Goal: Use online tool/utility

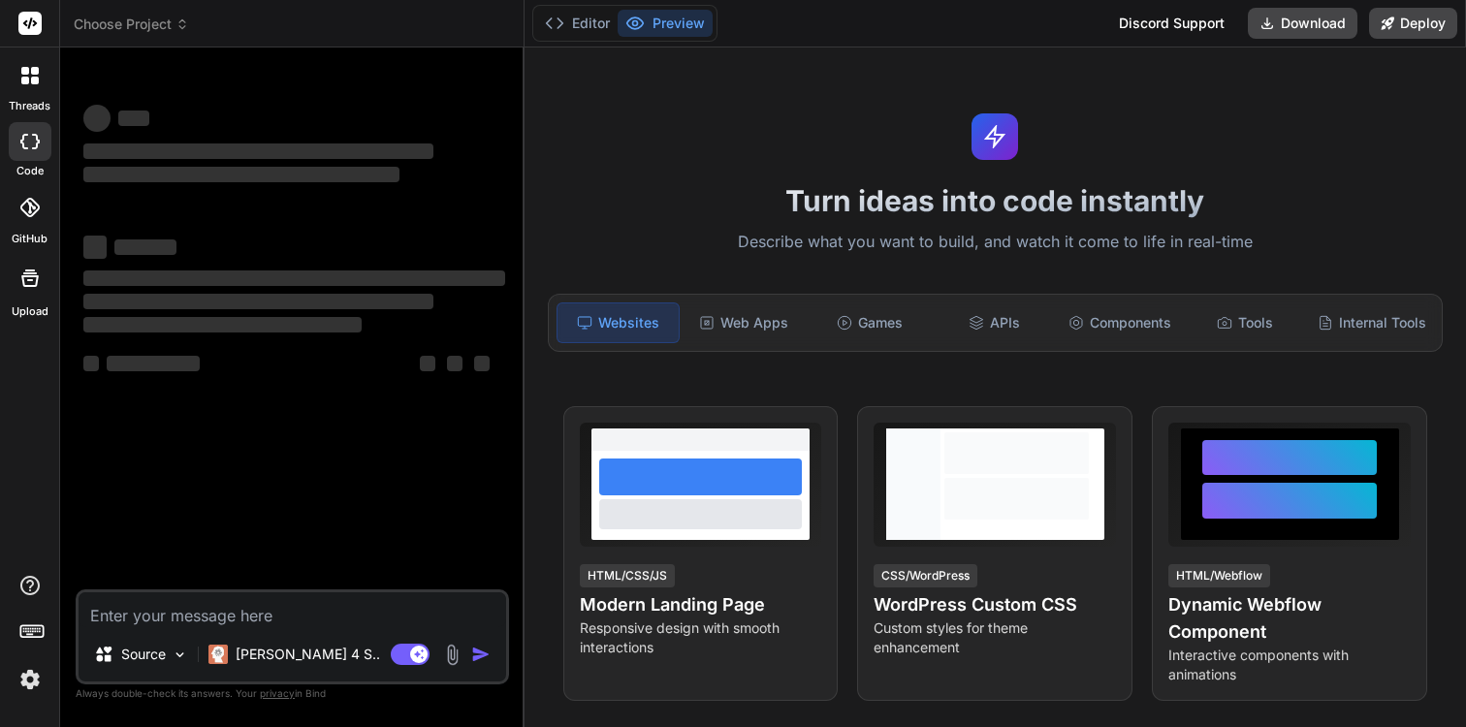
click at [47, 280] on div at bounding box center [30, 278] width 47 height 47
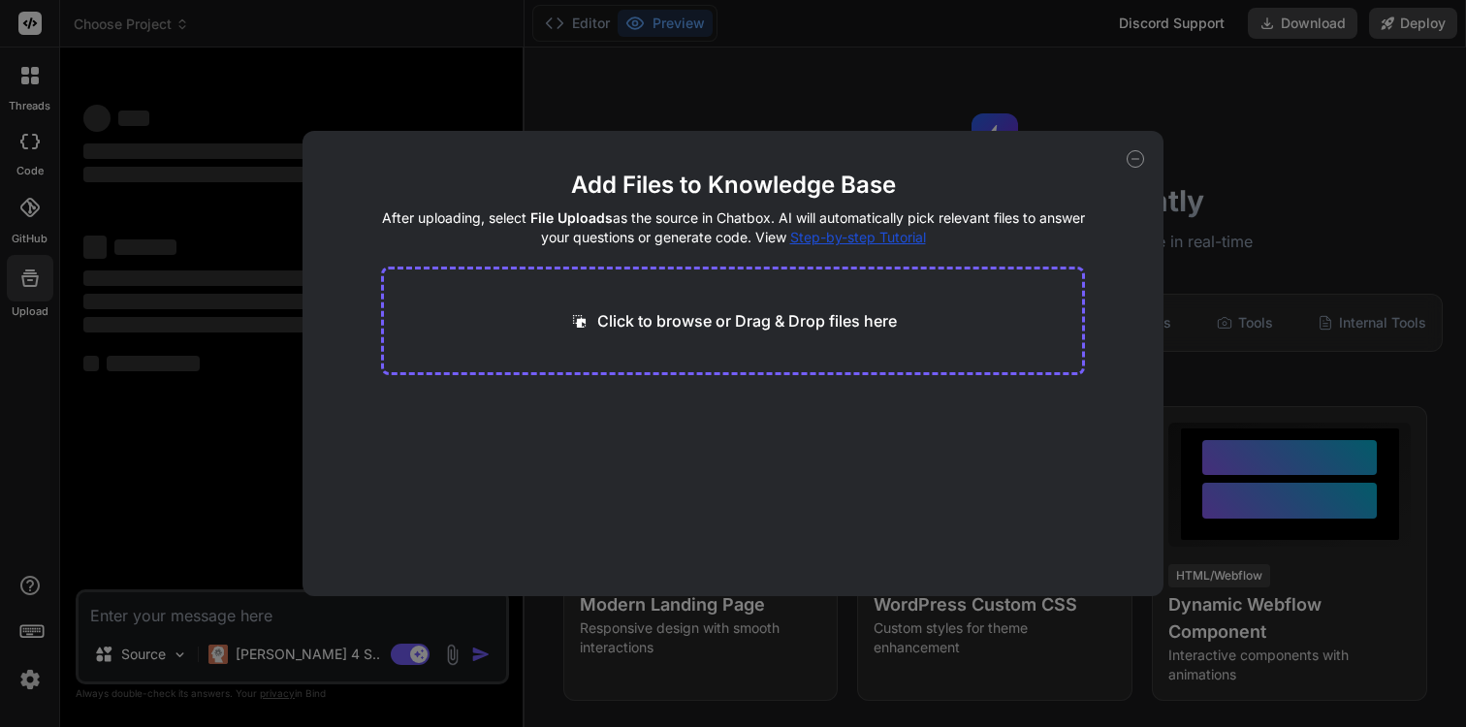
click at [1131, 149] on div "Add Files to Knowledge Base After uploading, select File Uploads as the source …" at bounding box center [732, 363] width 861 height 465
click at [1131, 154] on icon at bounding box center [1134, 158] width 17 height 17
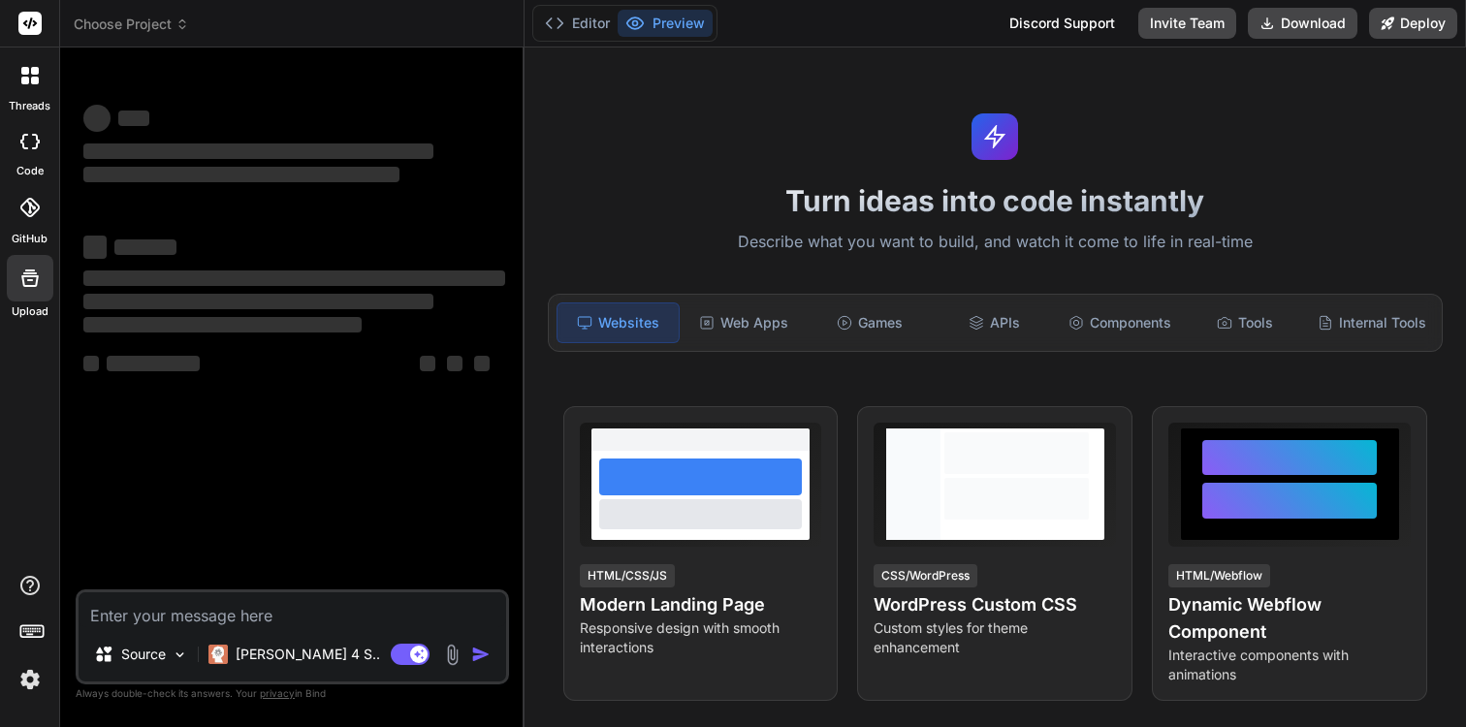
click at [19, 700] on div "threads code GitHub Upload" at bounding box center [30, 363] width 60 height 727
click at [19, 686] on img at bounding box center [30, 679] width 33 height 33
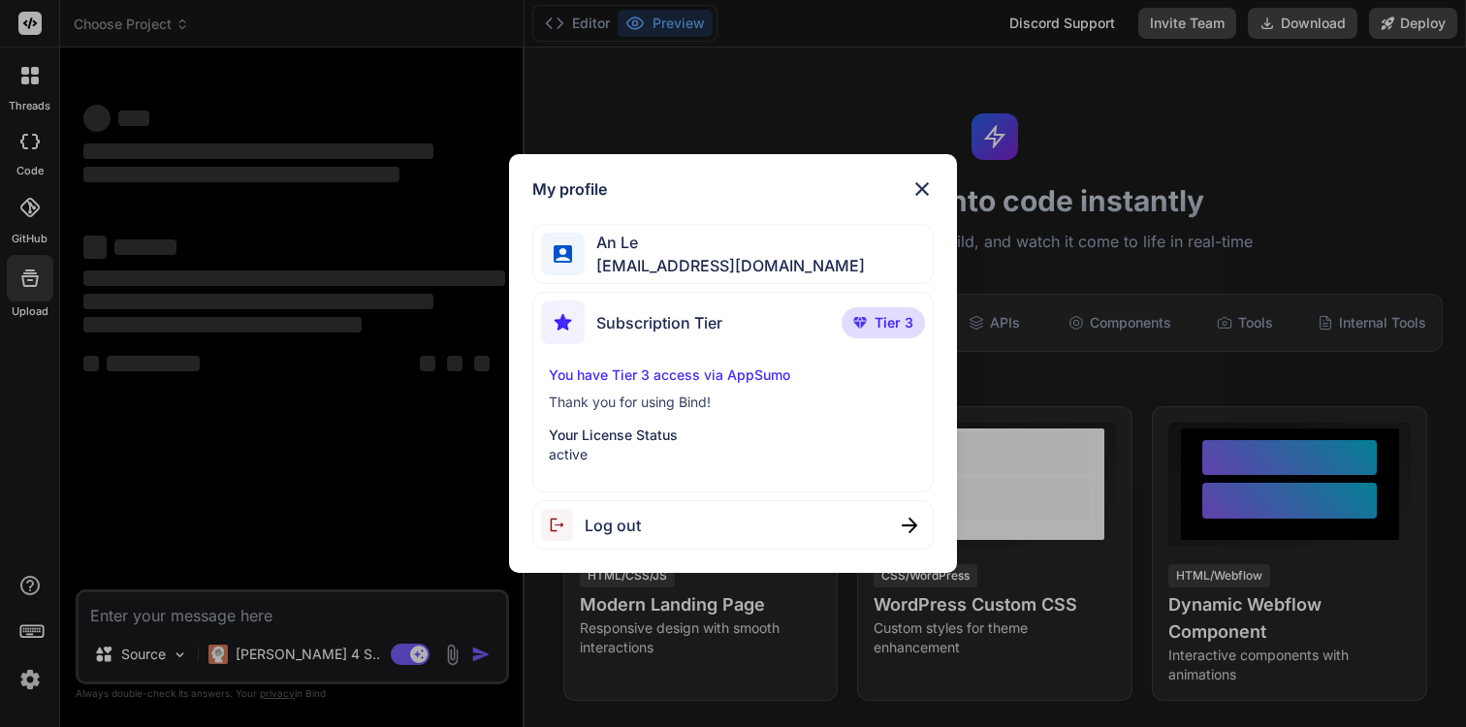
click at [273, 440] on div "My profile An Le [EMAIL_ADDRESS][DOMAIN_NAME] Subscription Tier Tier 3 You have…" at bounding box center [733, 363] width 1466 height 727
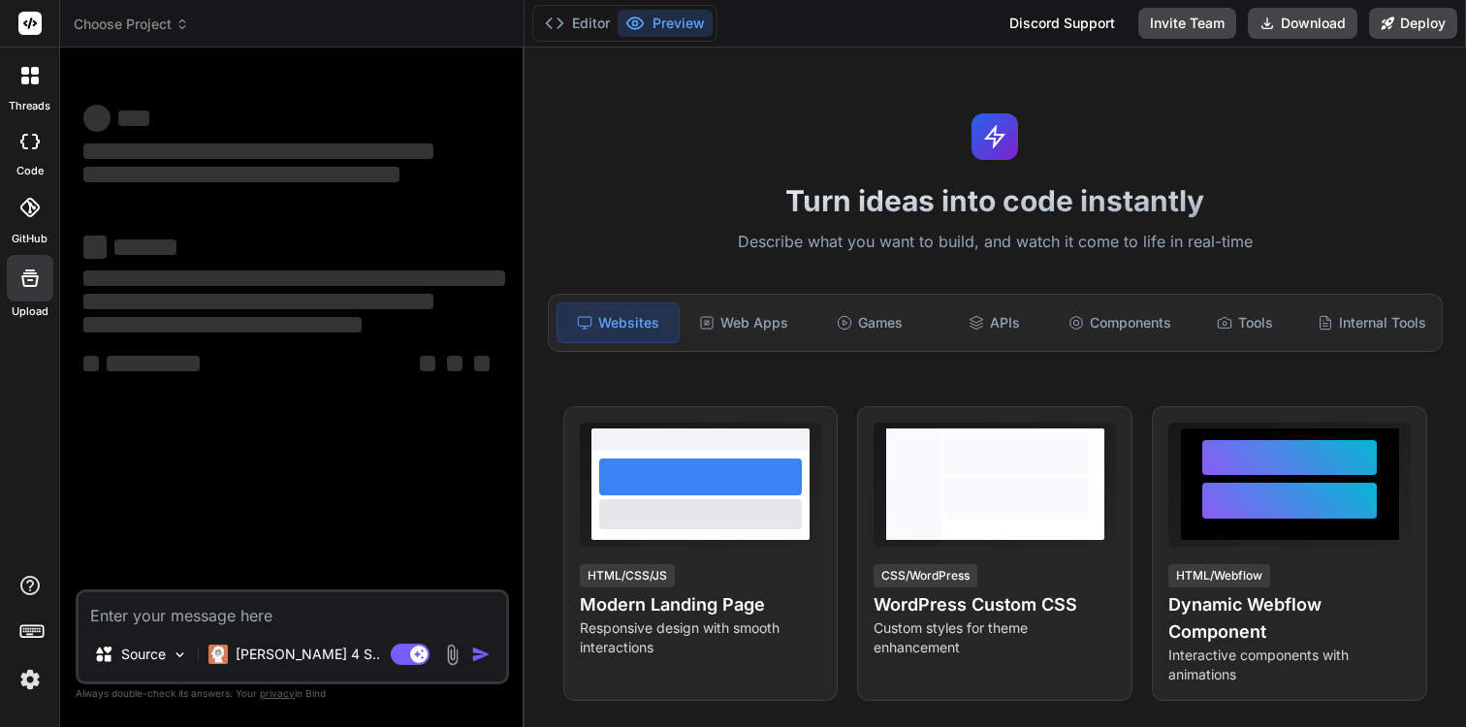
click at [28, 90] on div at bounding box center [30, 75] width 41 height 41
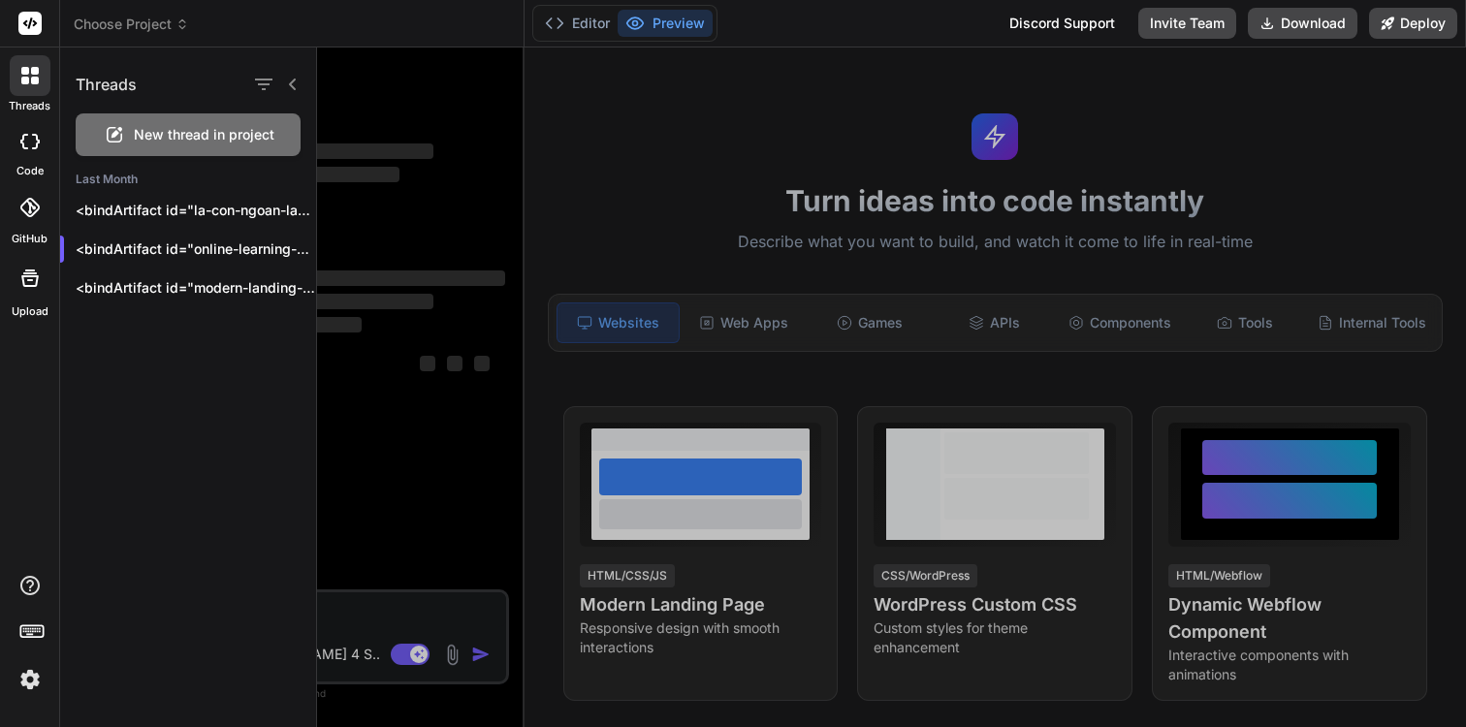
click at [29, 142] on icon at bounding box center [29, 142] width 19 height 16
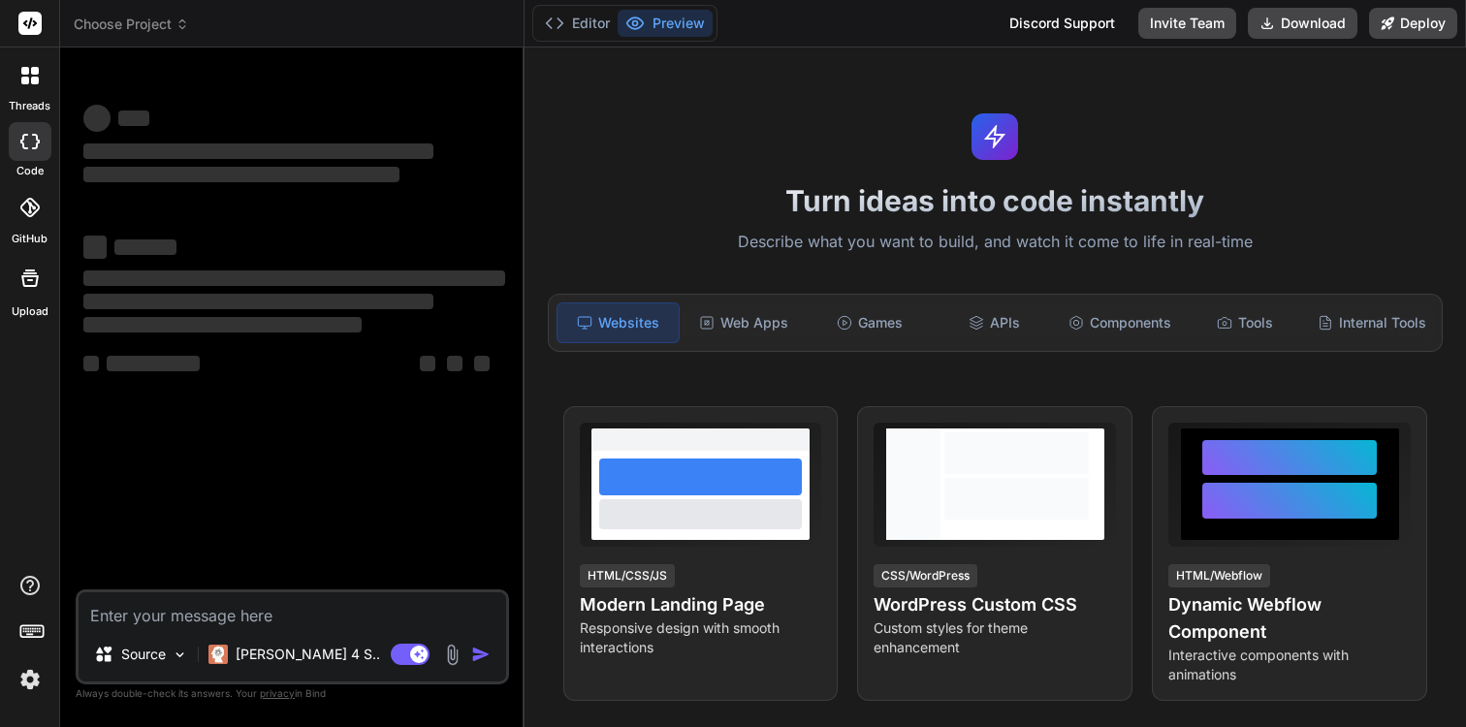
click at [35, 142] on icon at bounding box center [29, 142] width 19 height 16
click at [132, 30] on span "Choose Project" at bounding box center [131, 24] width 115 height 19
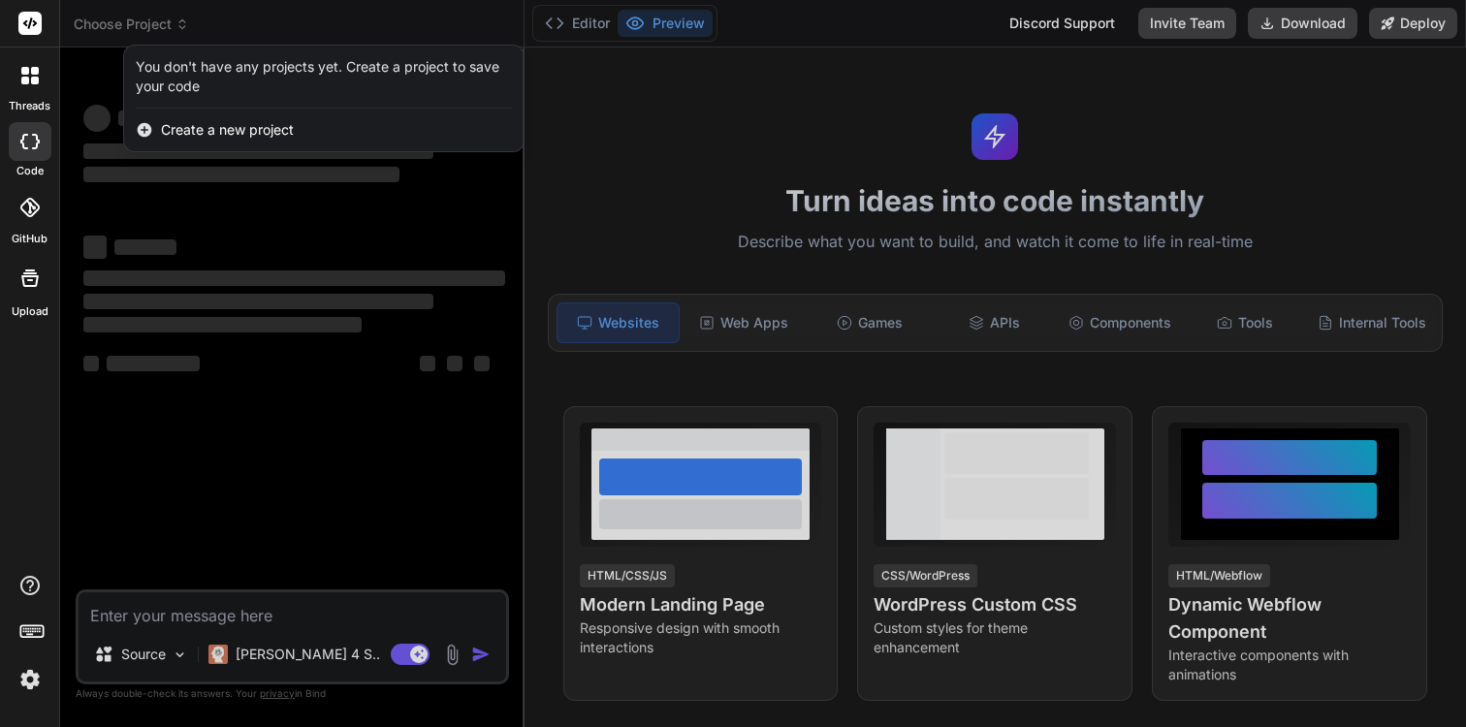
click at [16, 232] on label "GitHub" at bounding box center [30, 239] width 36 height 16
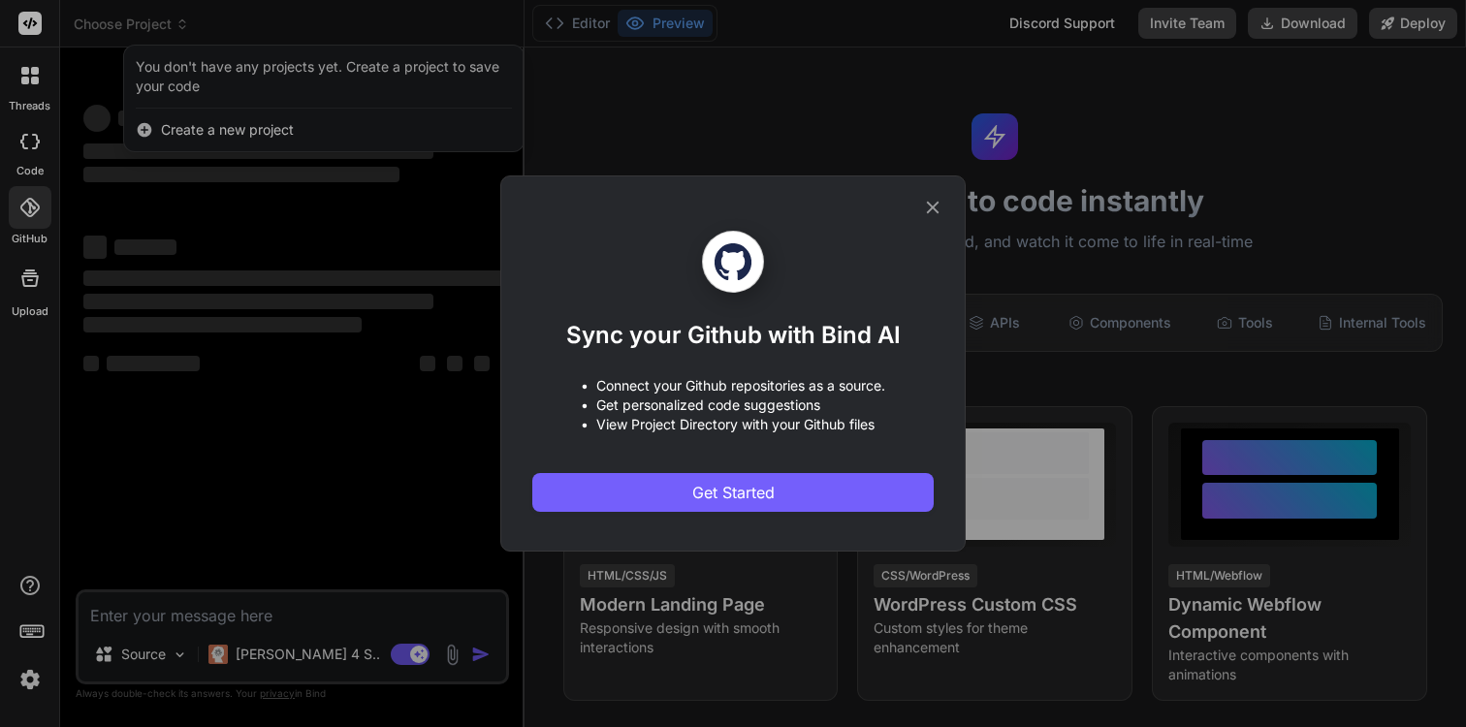
click at [926, 210] on icon at bounding box center [932, 207] width 21 height 21
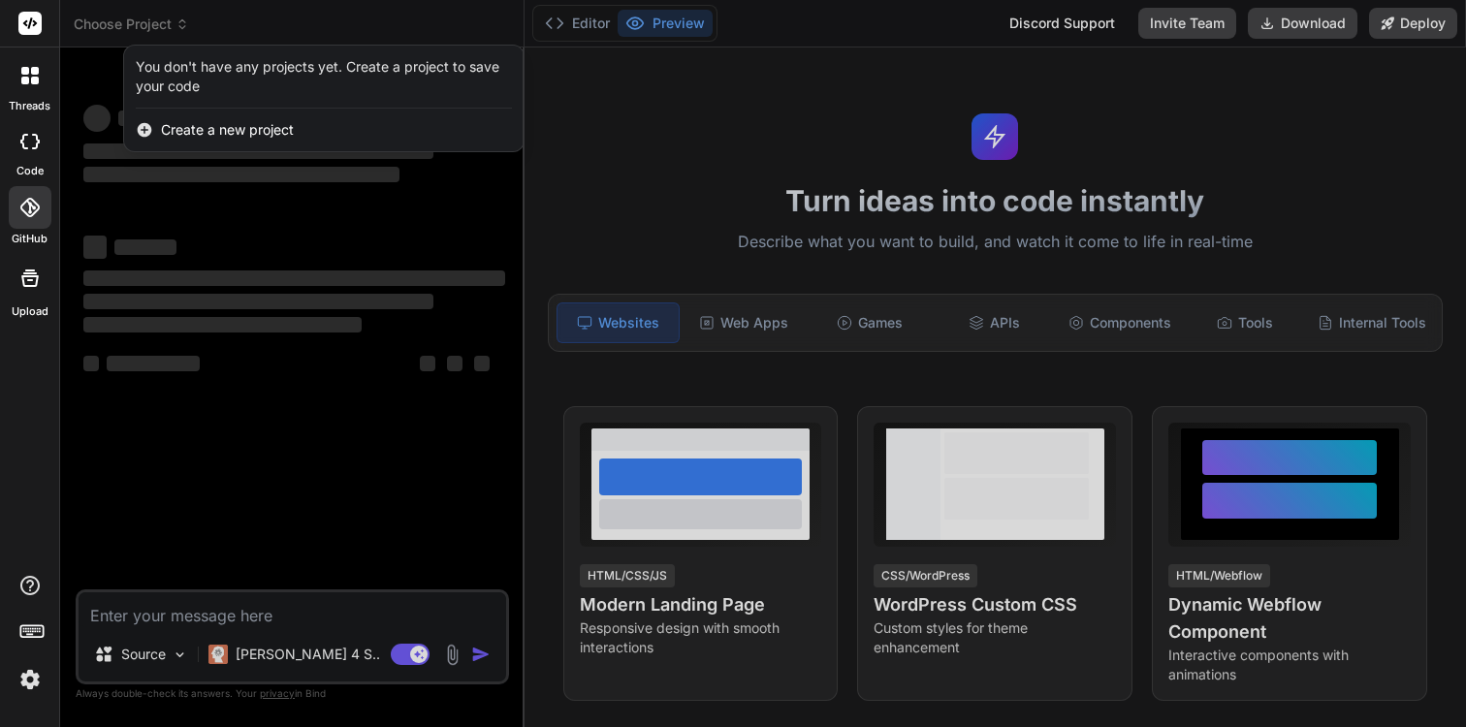
click at [11, 83] on div at bounding box center [30, 75] width 41 height 41
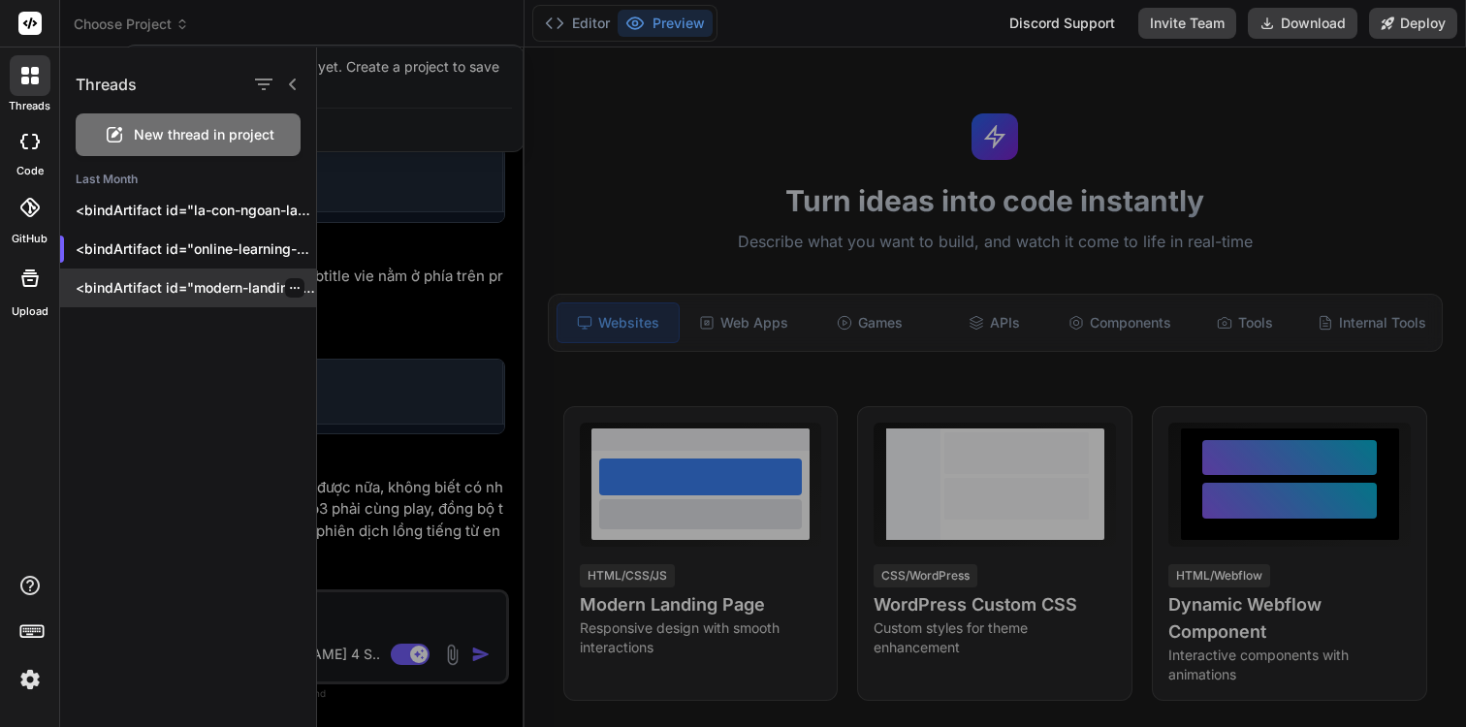
scroll to position [893, 0]
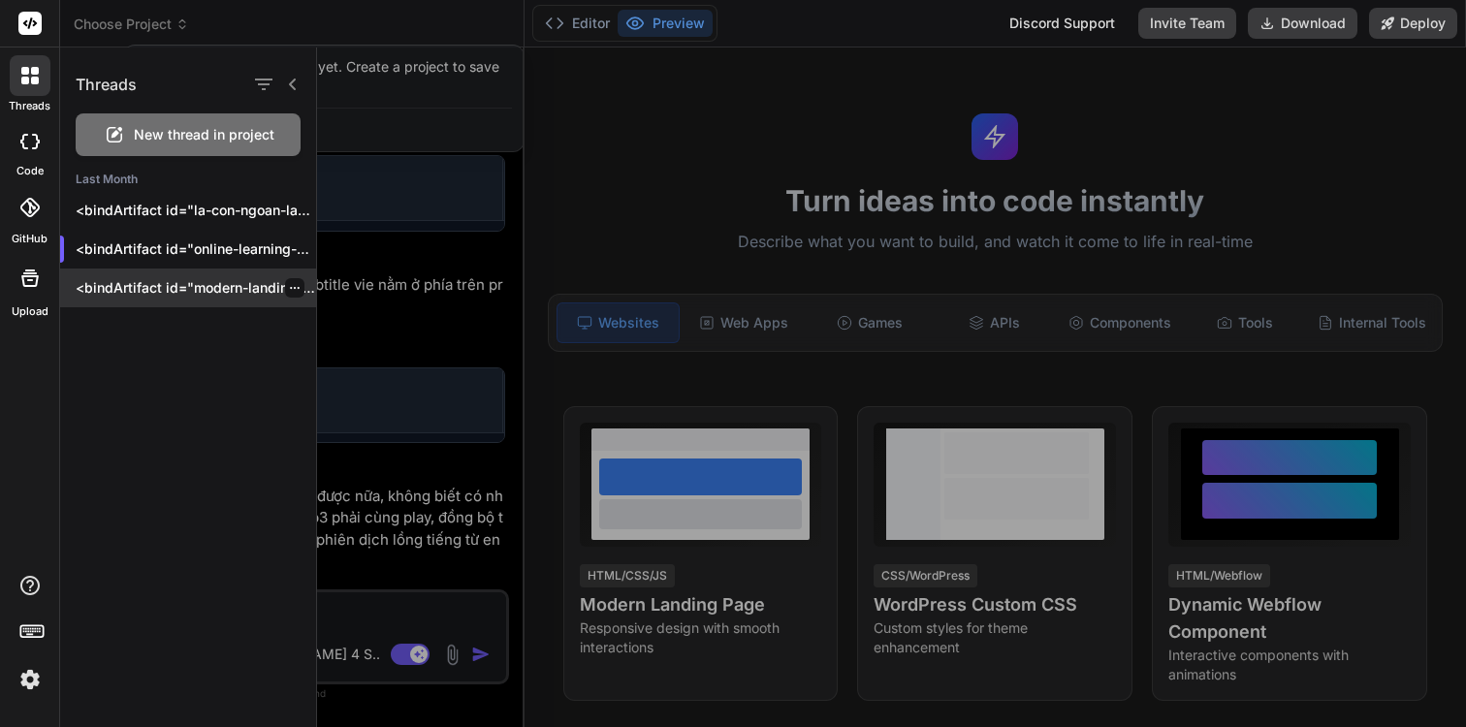
type textarea "x"
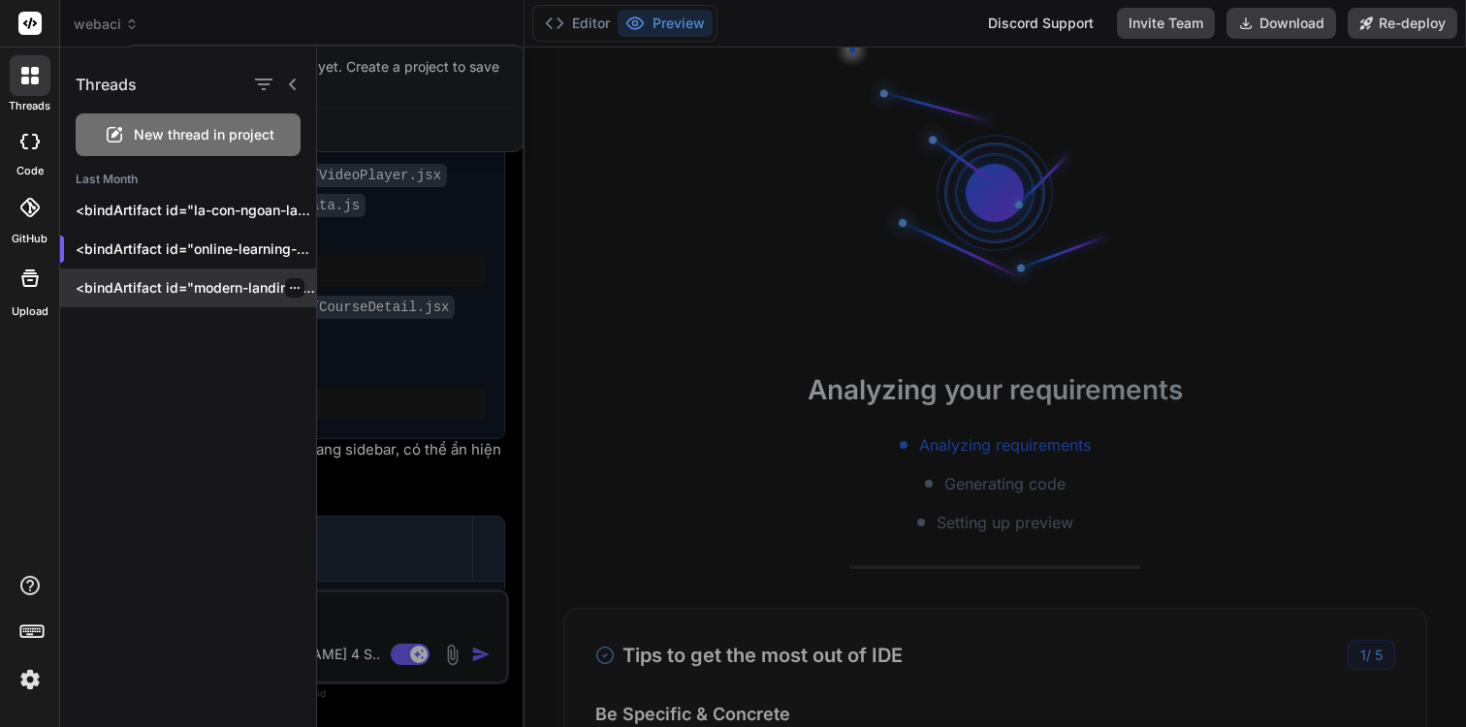
scroll to position [894, 0]
click at [379, 111] on div at bounding box center [891, 387] width 1149 height 680
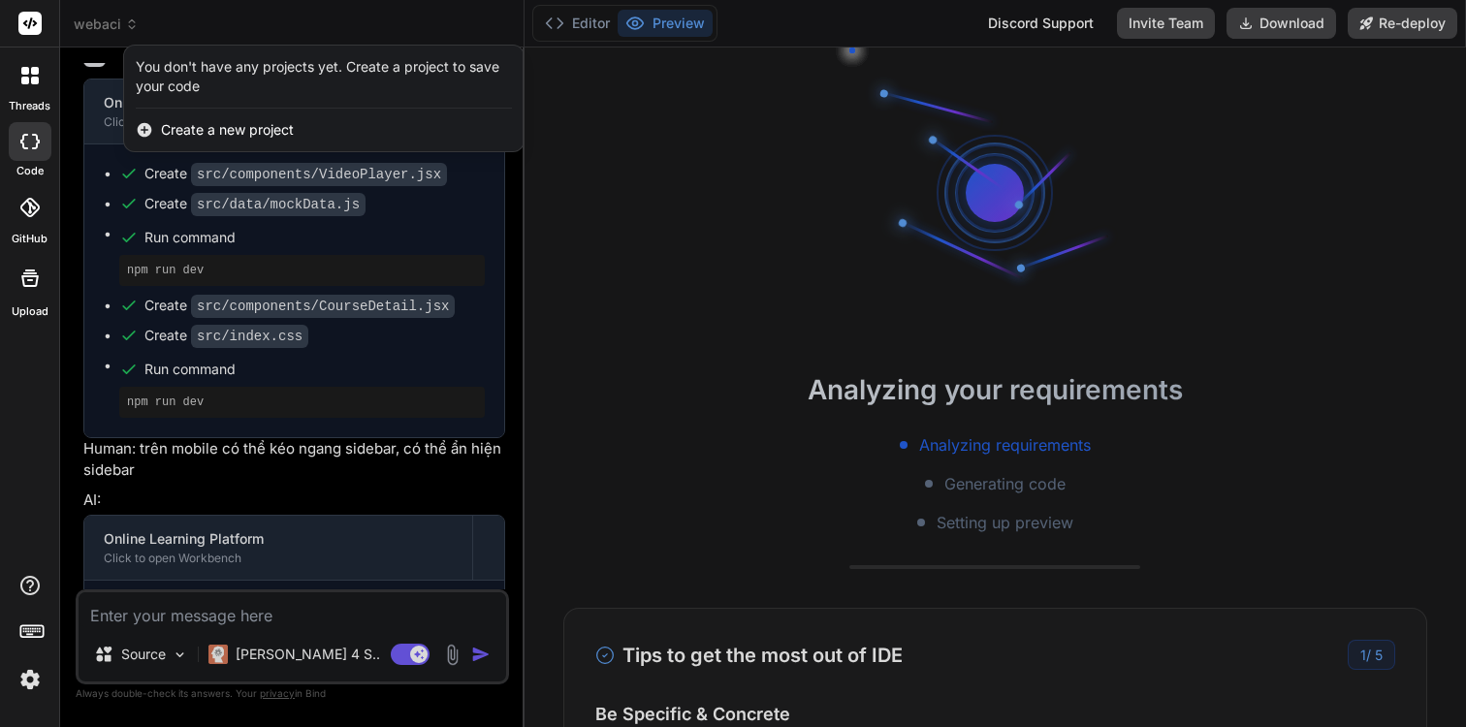
click at [237, 623] on div at bounding box center [733, 363] width 1466 height 727
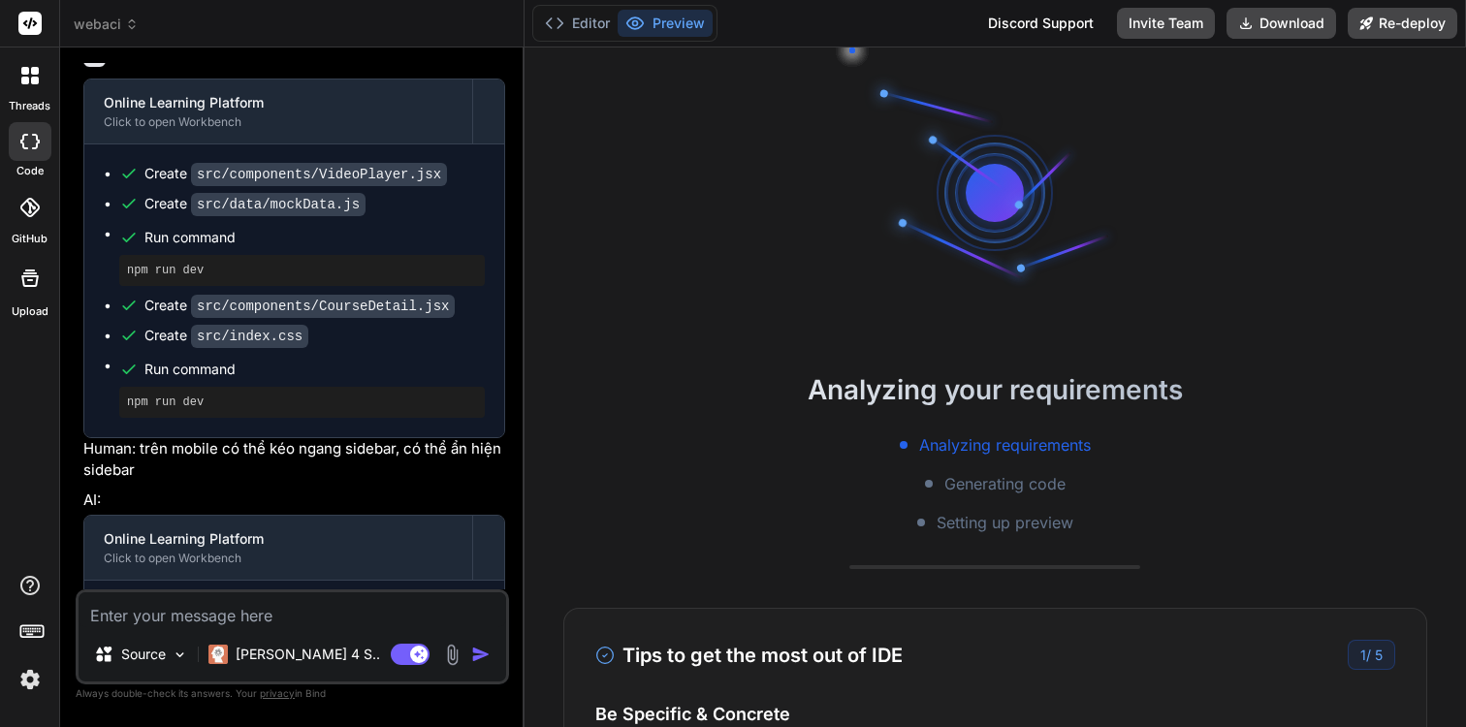
click at [237, 623] on textarea at bounding box center [292, 609] width 427 height 35
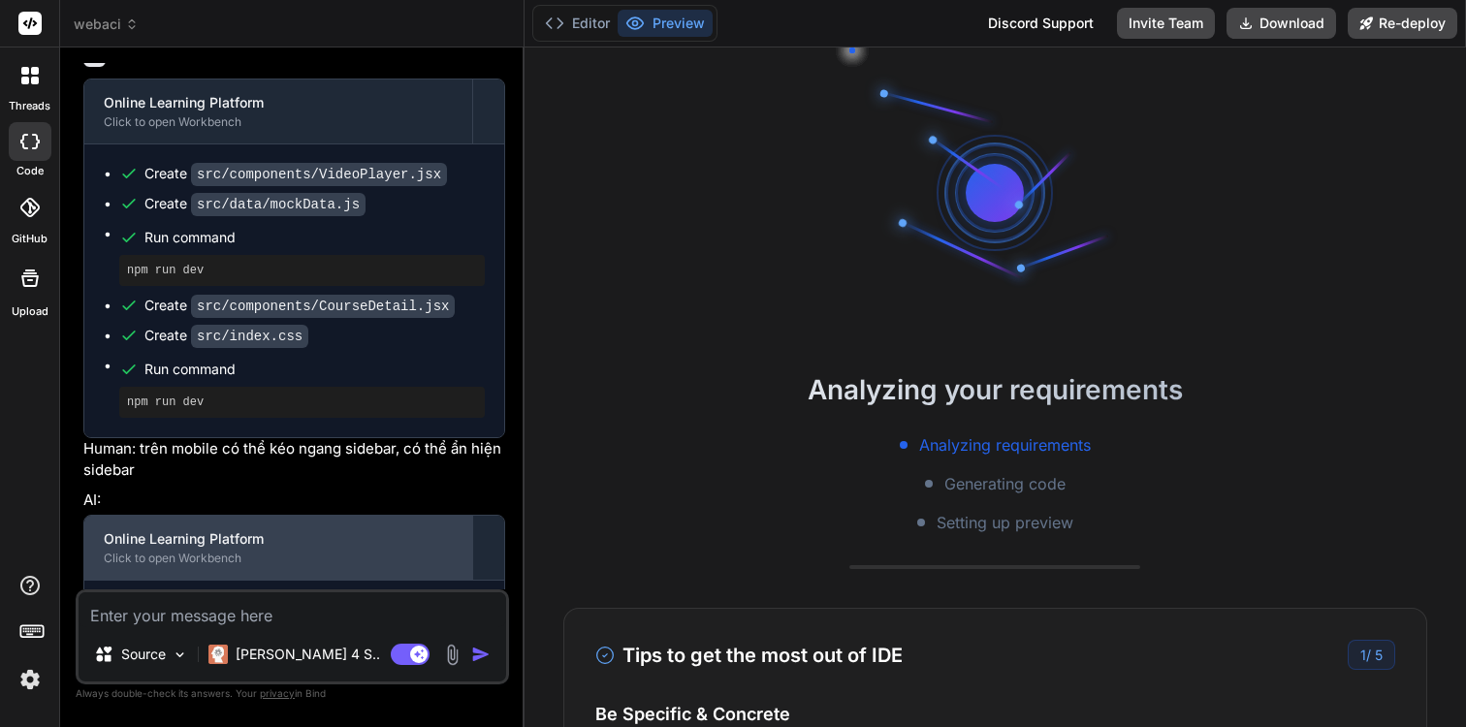
click at [202, 551] on div "Click to open Workbench" at bounding box center [278, 559] width 349 height 16
click at [218, 551] on div "Click to open Workbench" at bounding box center [278, 559] width 349 height 16
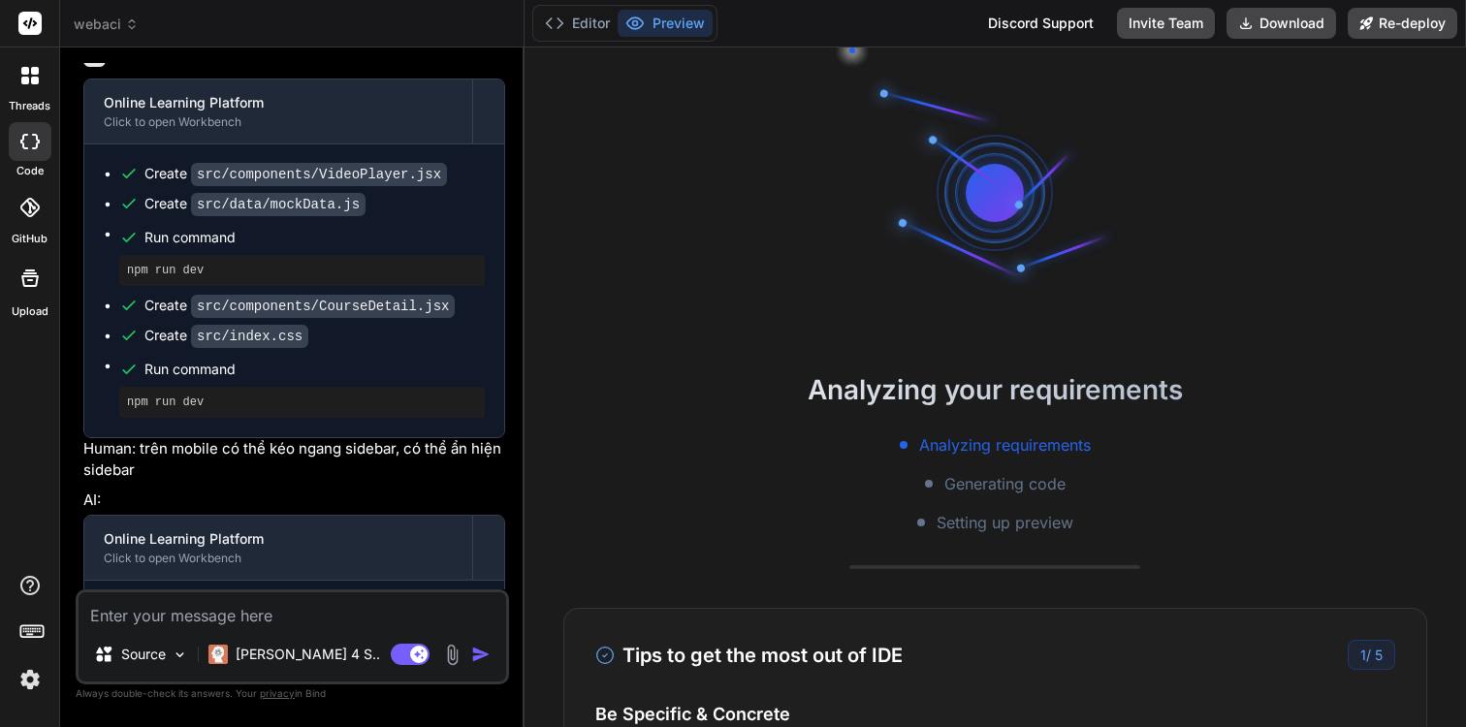
click at [307, 627] on div "Source Claude 4 S.. Agent Mode. When this toggle is activated, AI automatically…" at bounding box center [292, 636] width 433 height 95
click at [270, 625] on textarea at bounding box center [292, 609] width 427 height 35
type textarea "V"
type textarea "x"
type textarea "Vi"
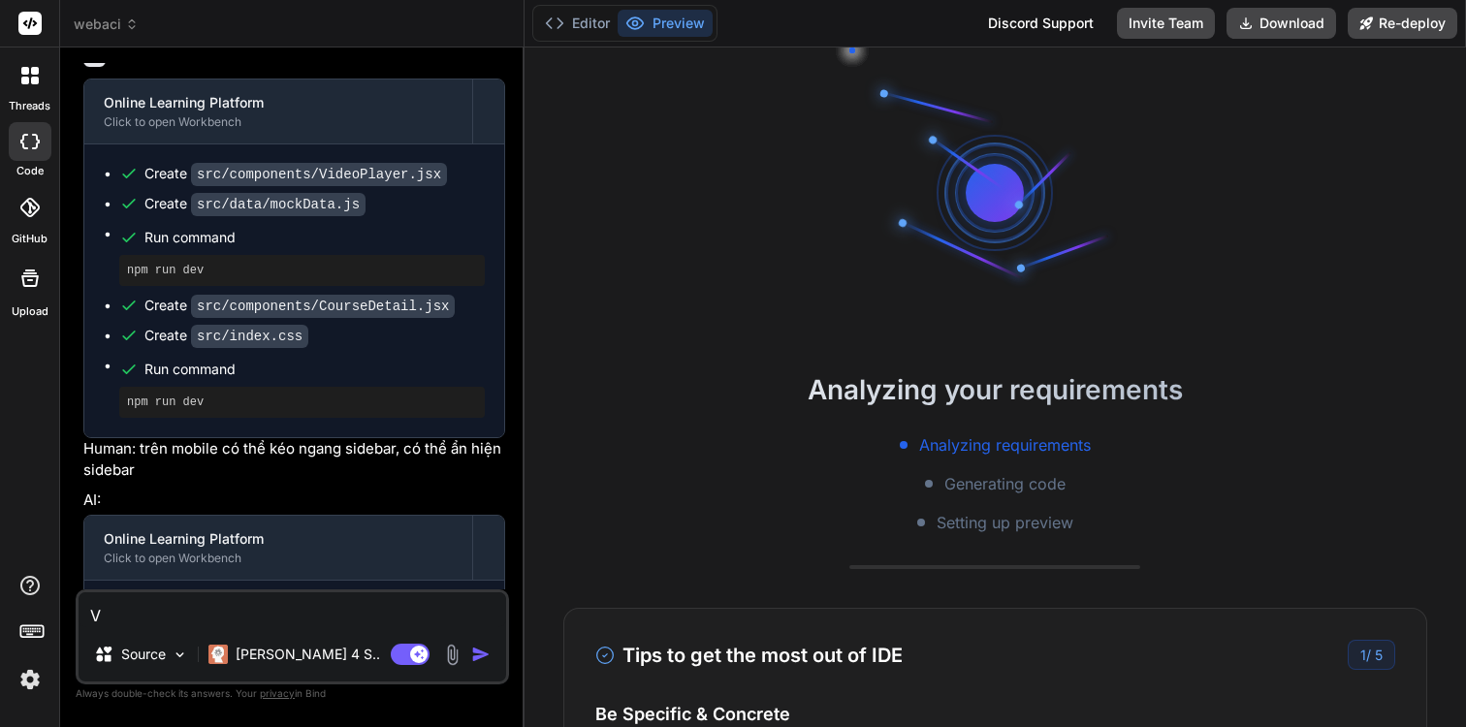
type textarea "x"
type textarea "Vie"
type textarea "x"
type textarea "Viê"
type textarea "x"
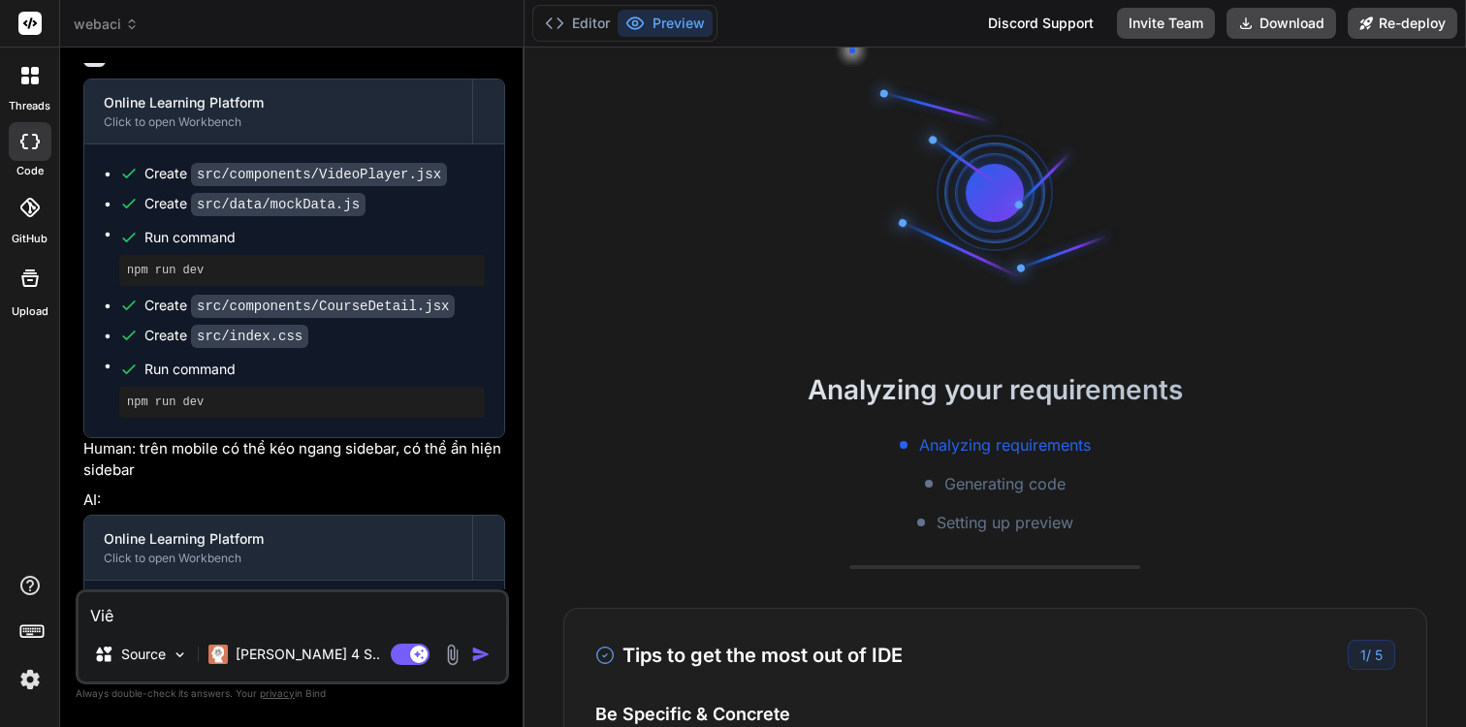
type textarea "Viêt"
type textarea "x"
type textarea "Viết"
type textarea "x"
type textarea "Viết"
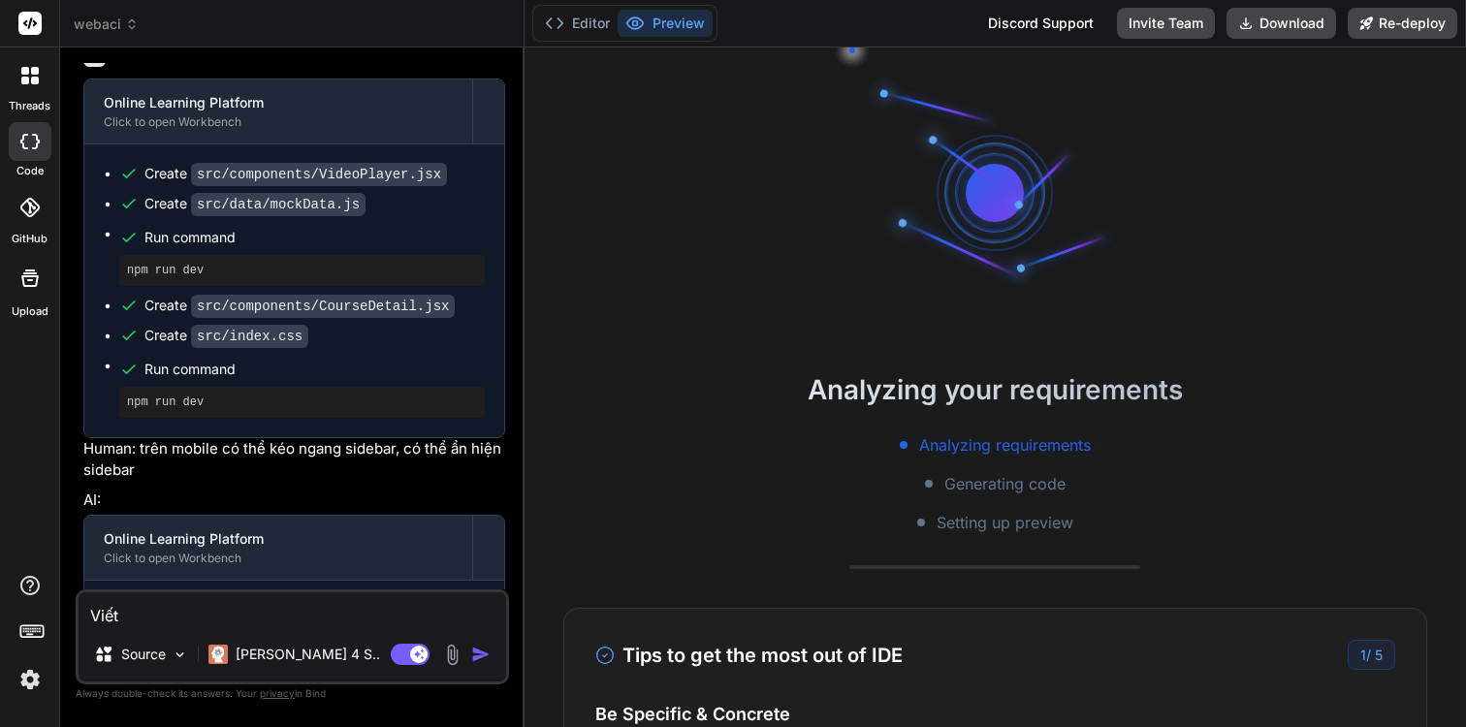
type textarea "x"
type textarea "Viết l"
type textarea "x"
type textarea "Viết la"
type textarea "x"
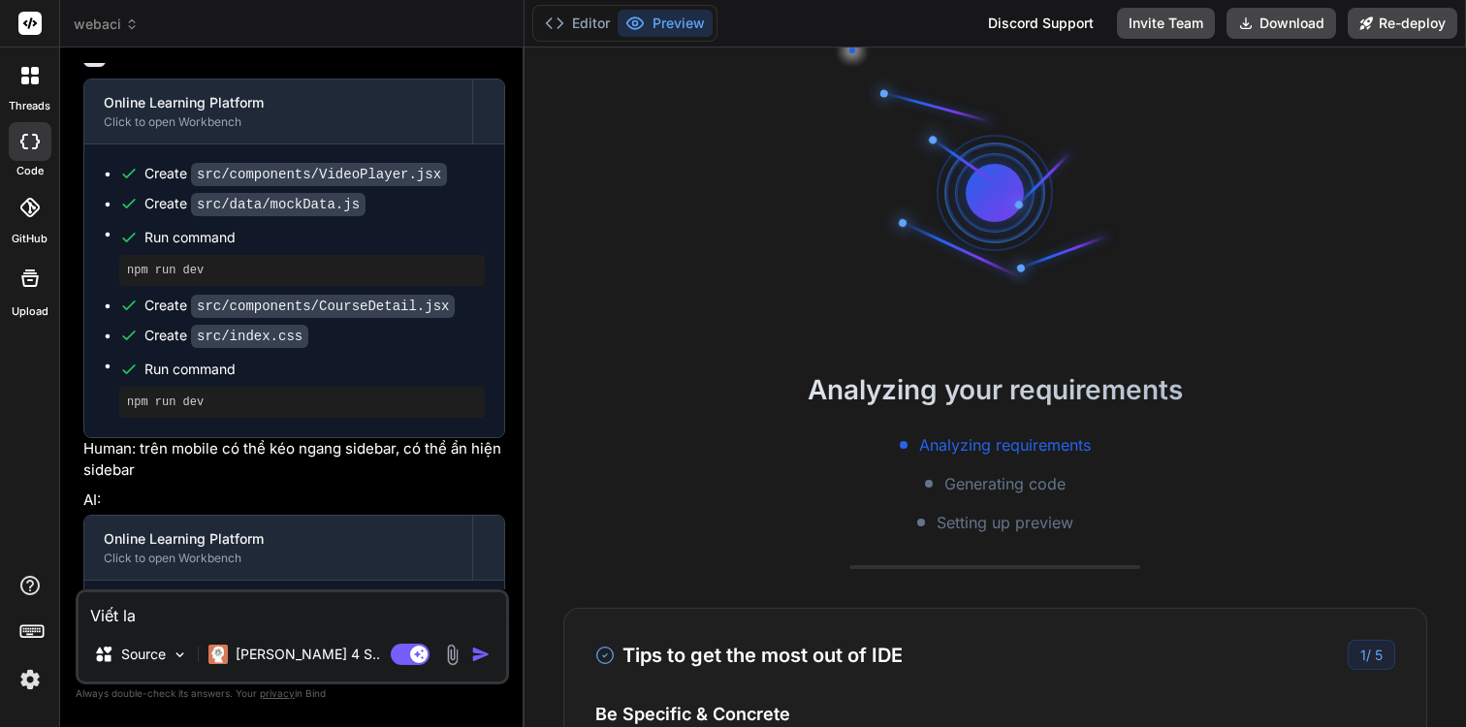
type textarea "Viết lai"
type textarea "x"
type textarea "Viết lại"
type textarea "x"
type textarea "Viết lại"
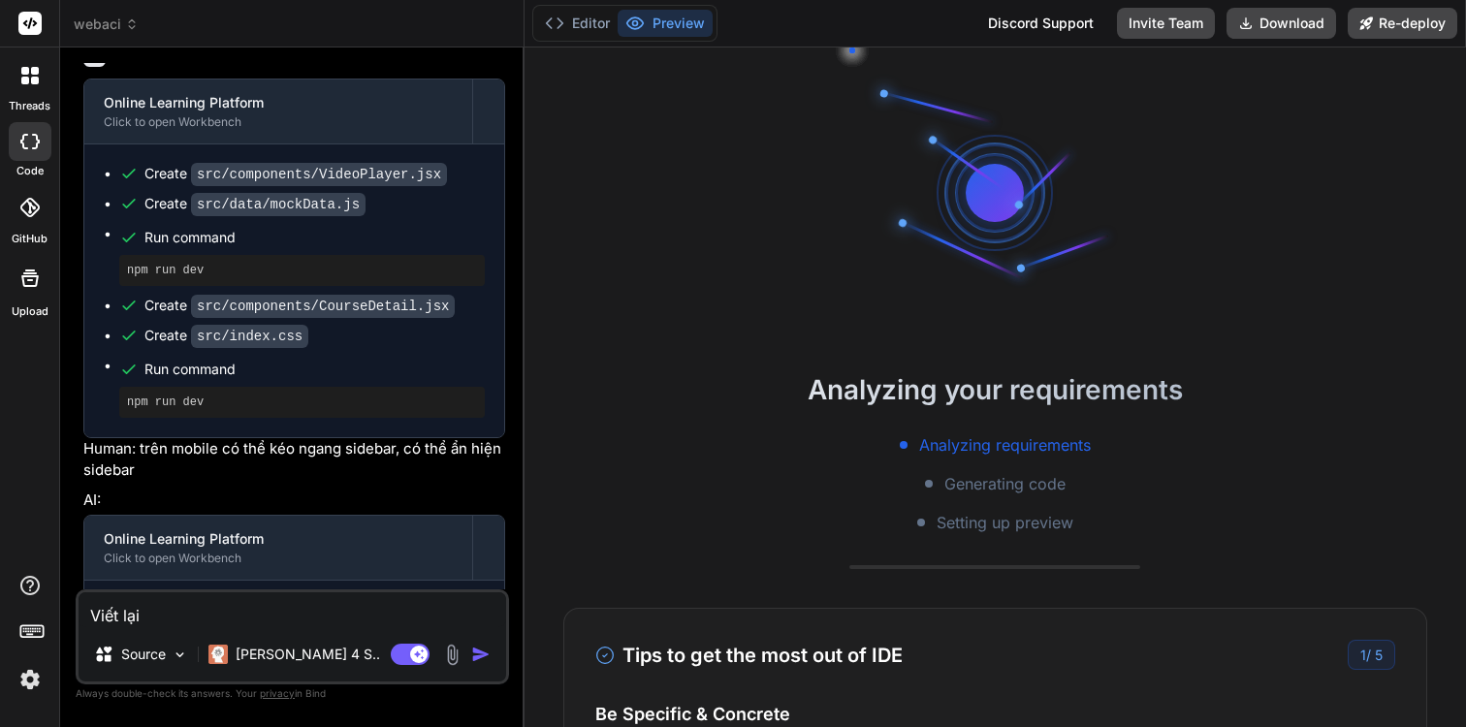
type textarea "x"
type textarea "Viết lại c"
type textarea "x"
type textarea "Viết lại co"
type textarea "x"
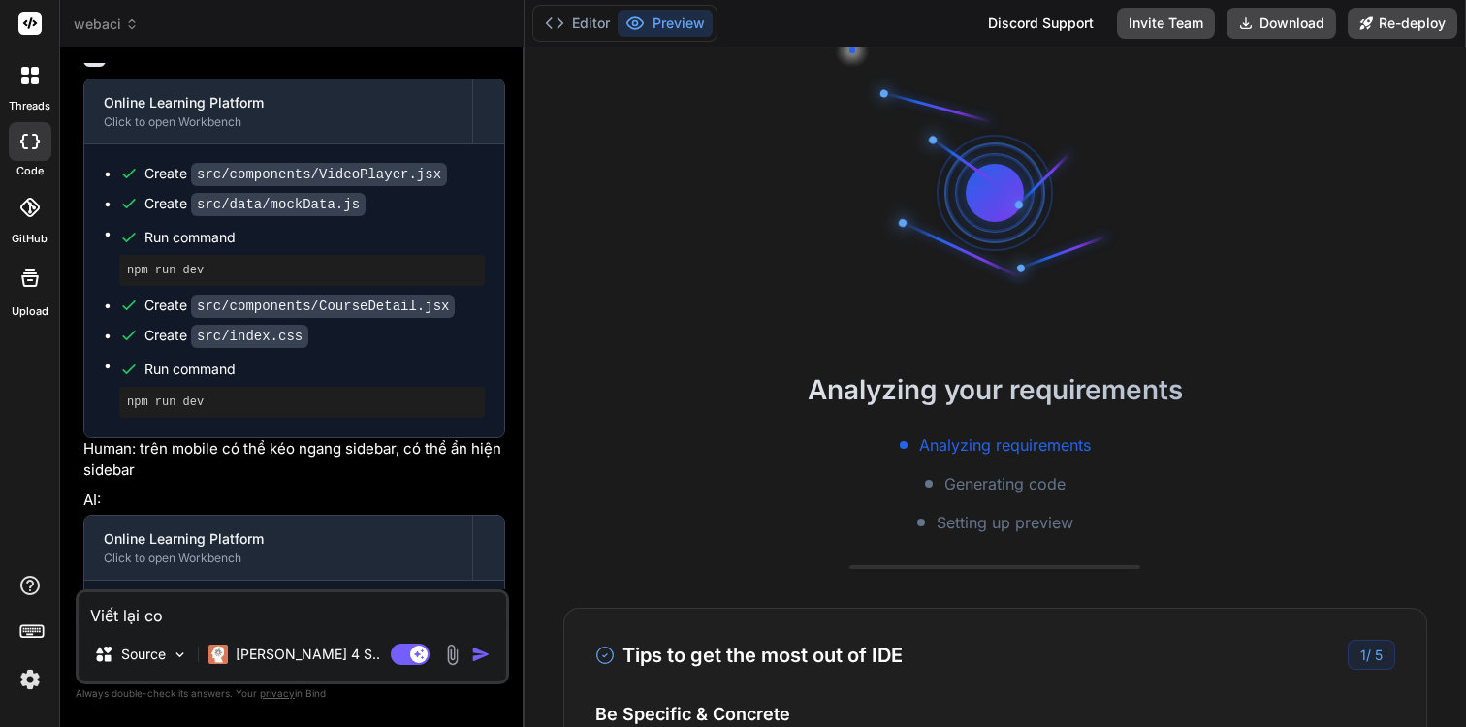
type textarea "Viết lại cod"
type textarea "x"
type textarea "Viết lại code"
type textarea "x"
type textarea "Viết lại code"
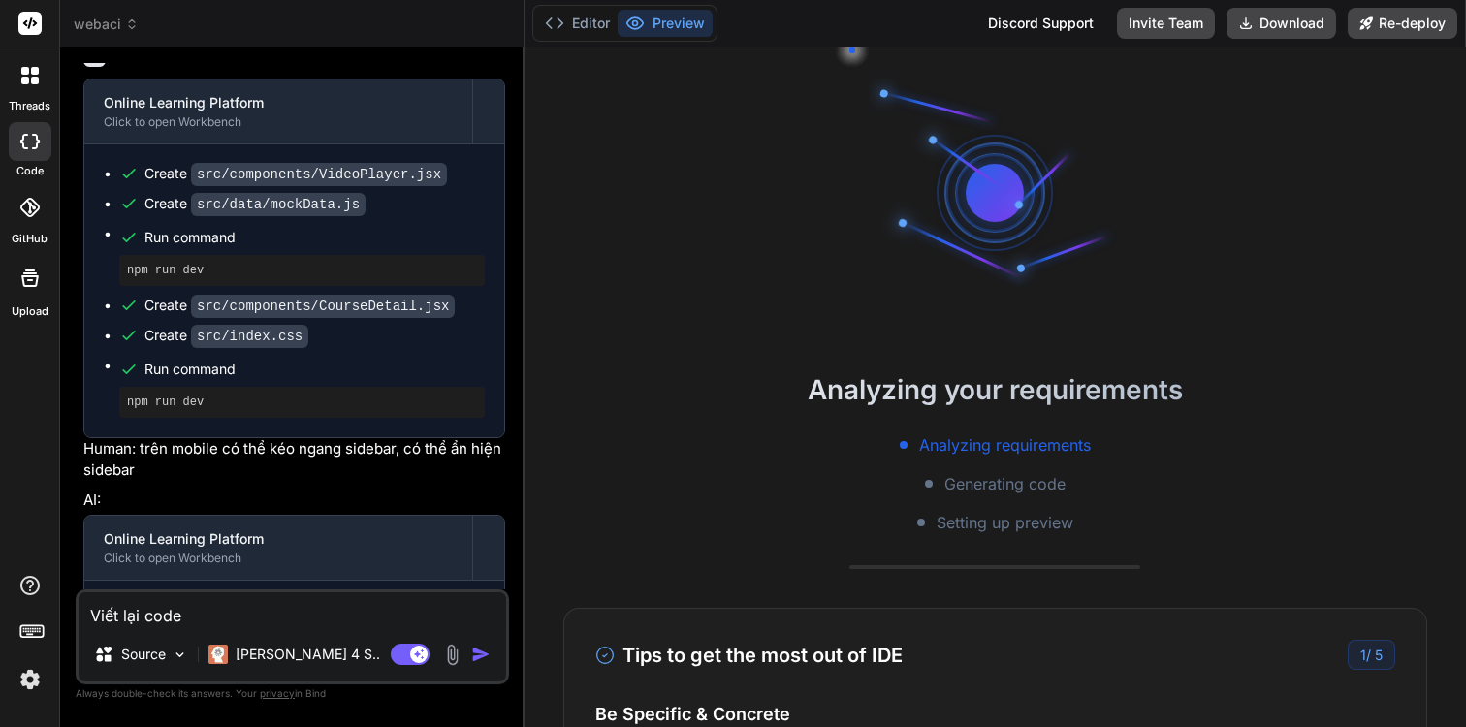
type textarea "x"
type textarea "Viết lại code t"
type textarea "x"
type textarea "Viết lại code tr"
type textarea "x"
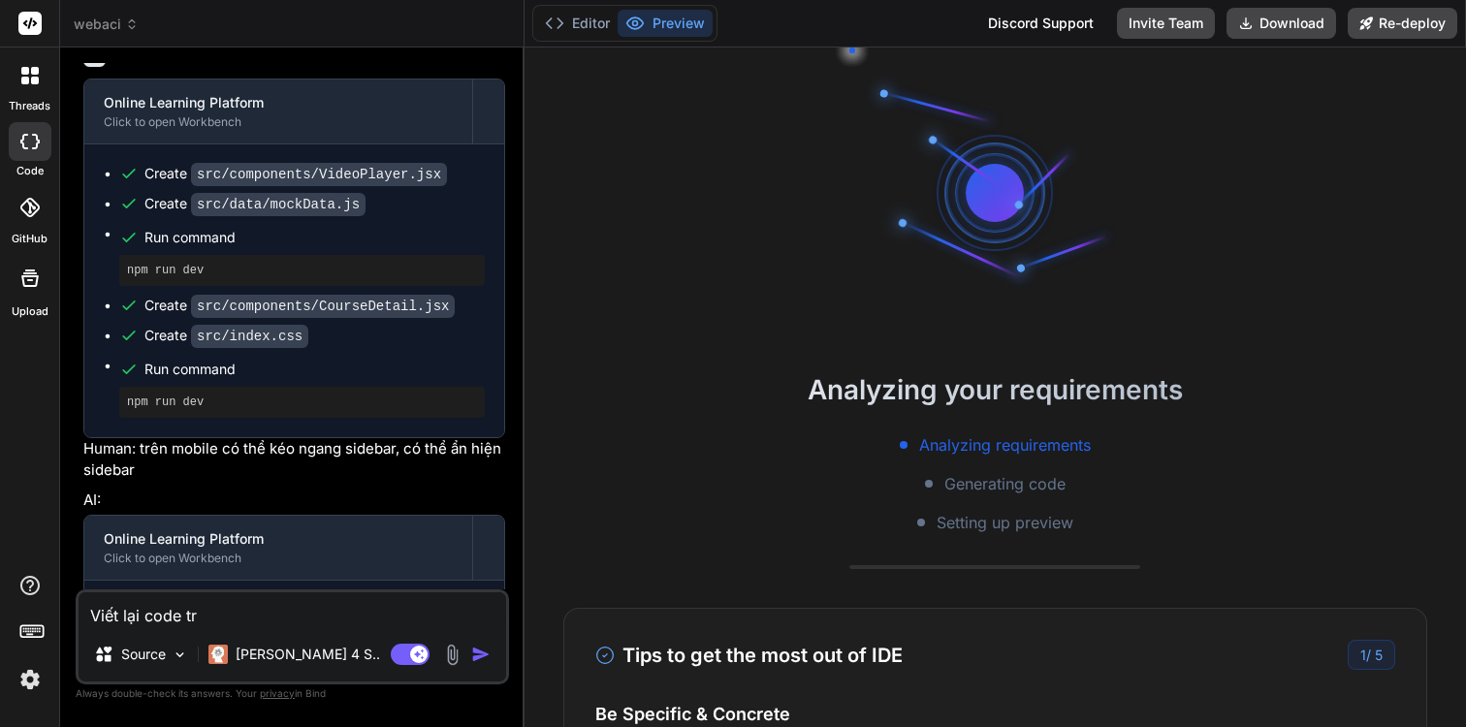
type textarea "Viết lại code tre"
type textarea "x"
type textarea "Viết lại code trê"
type textarea "x"
type textarea "Viết lại code trên"
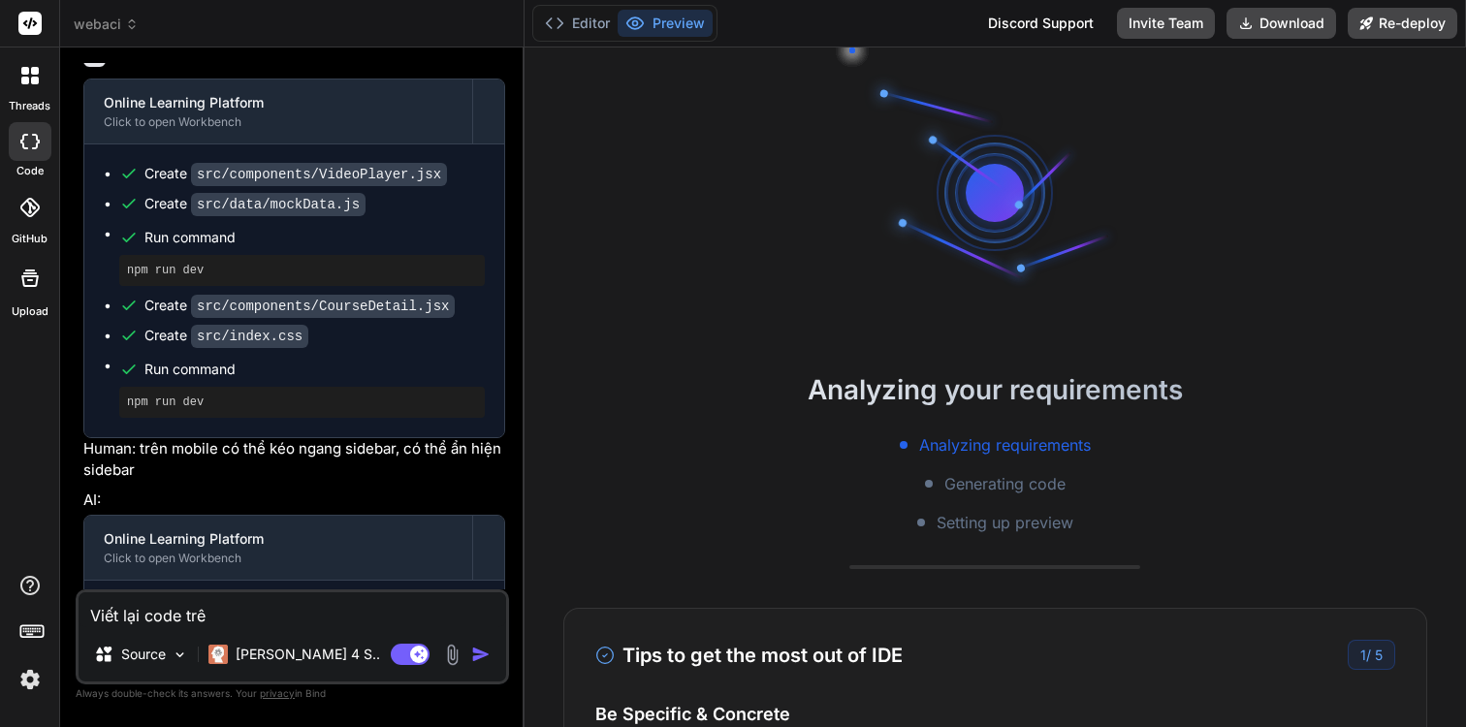
type textarea "x"
type textarea "Viết lại code trên"
type textarea "x"
type textarea "Viết lại code trên v"
type textarea "x"
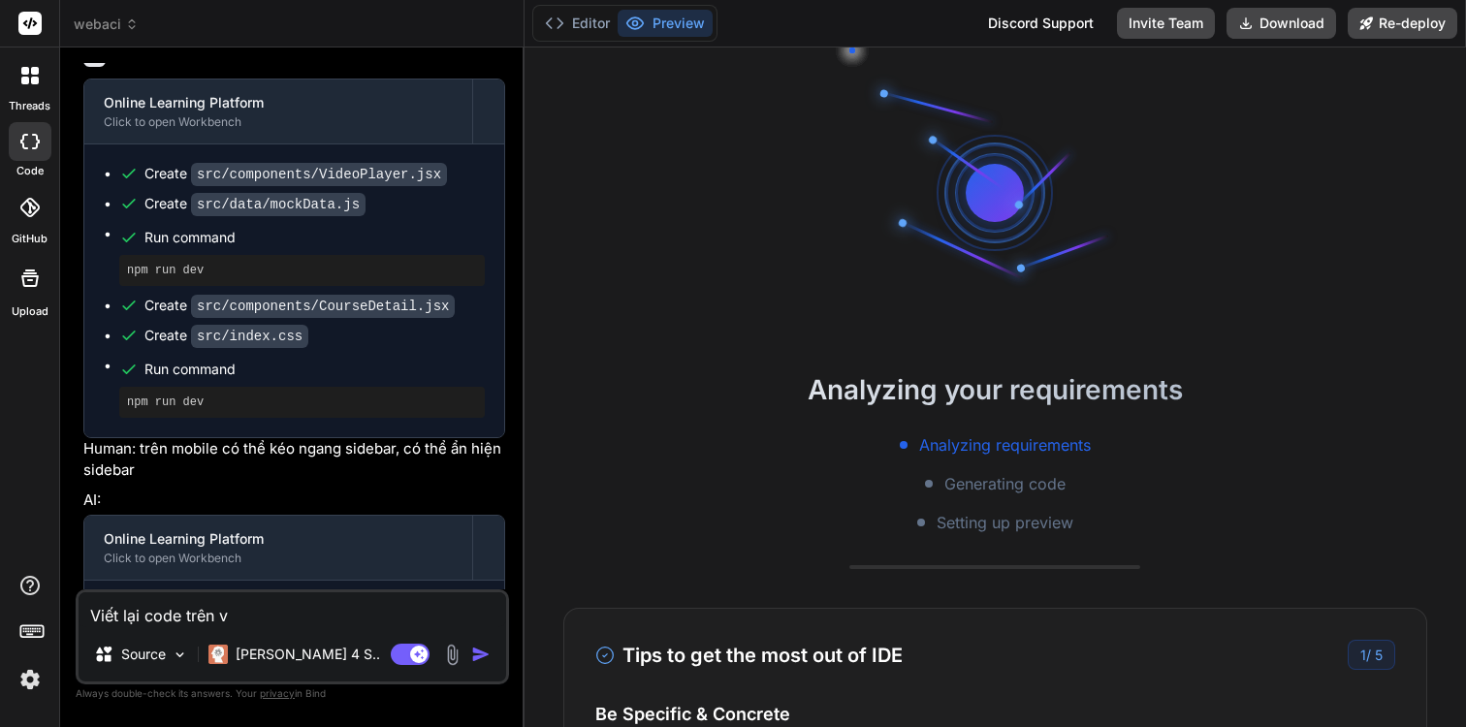
type textarea "Viết lại code trên vo"
type textarea "x"
type textarea "Viết lại code trên vơ"
type textarea "x"
type textarea "Viết lại code trên vơi"
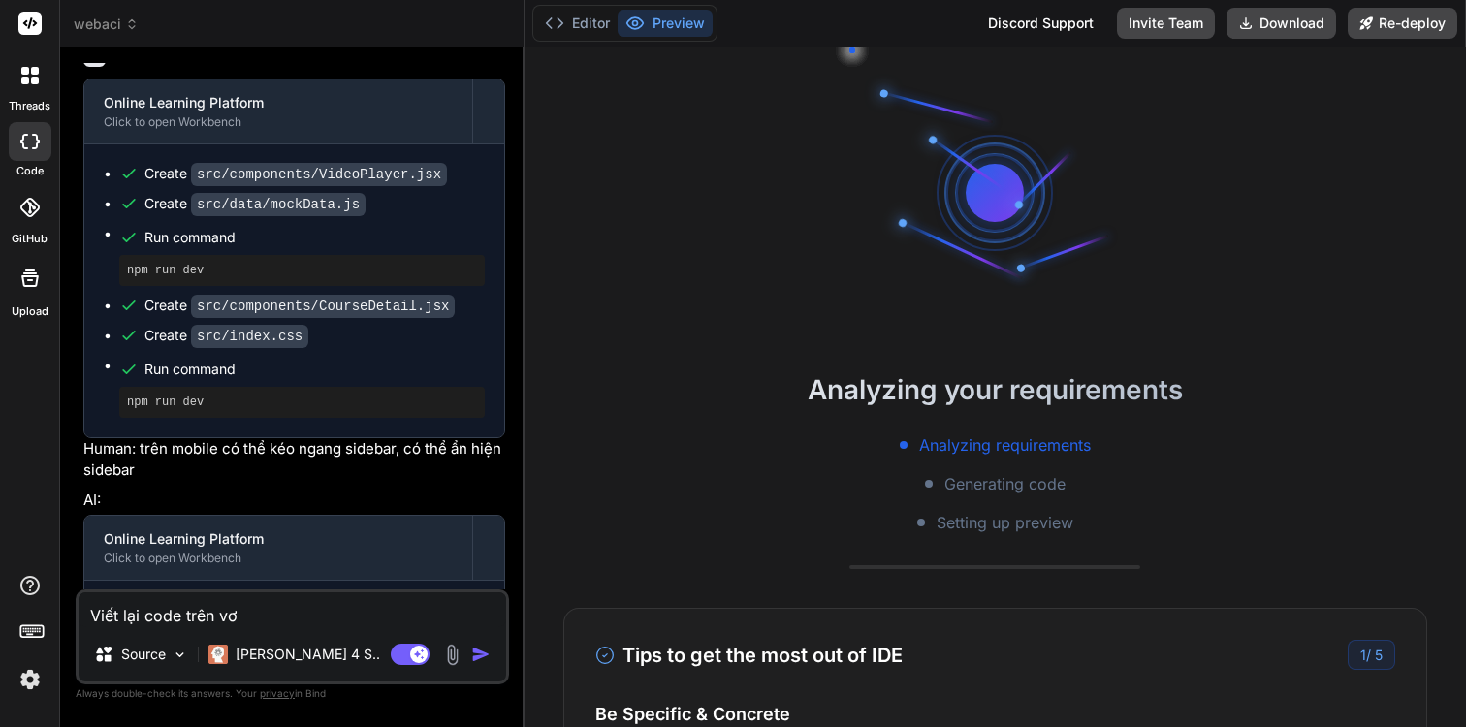
type textarea "x"
type textarea "Viết lại code trên với"
type textarea "x"
type textarea "Viết lại code trên với"
type textarea "x"
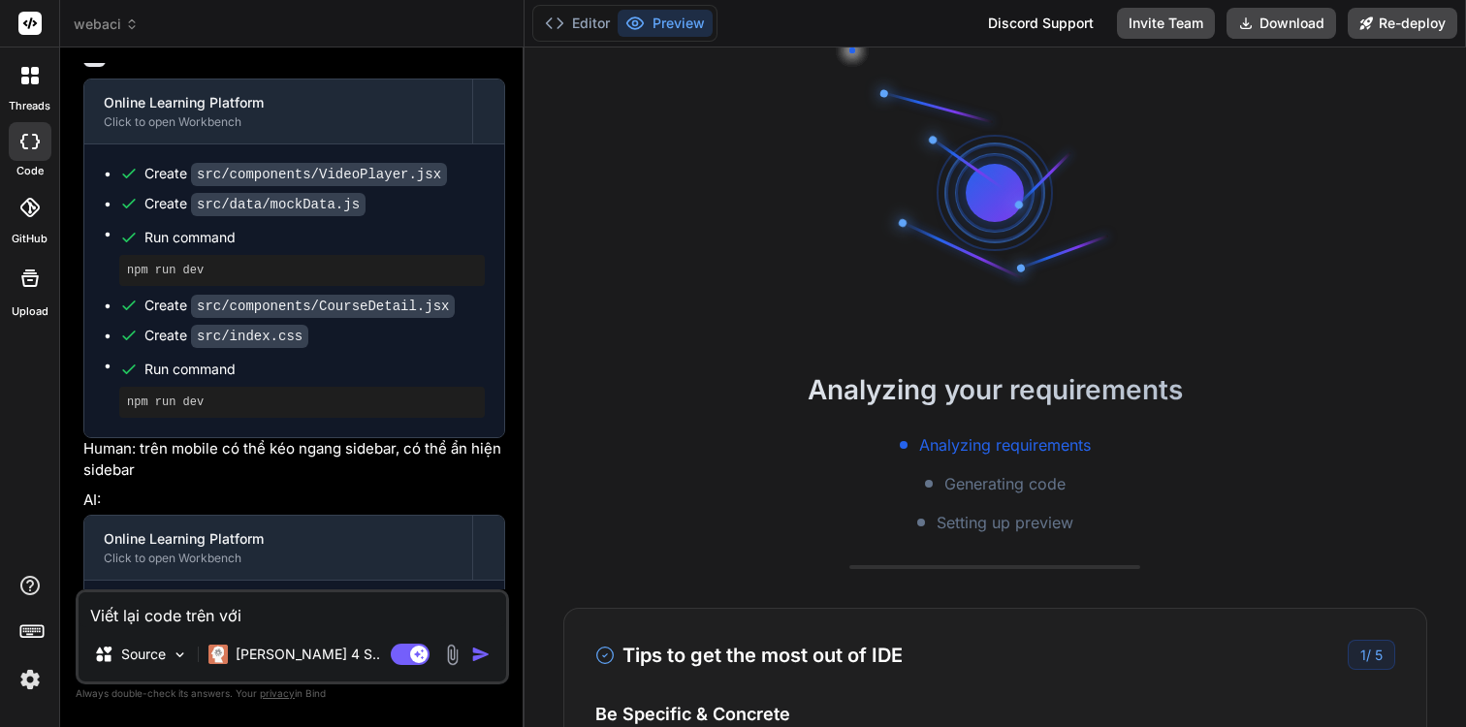
type textarea "Viết lại code trên với"
type textarea "x"
type textarea "Viết lại code trên vớ"
type textarea "x"
type textarea "Viết lại code trên v"
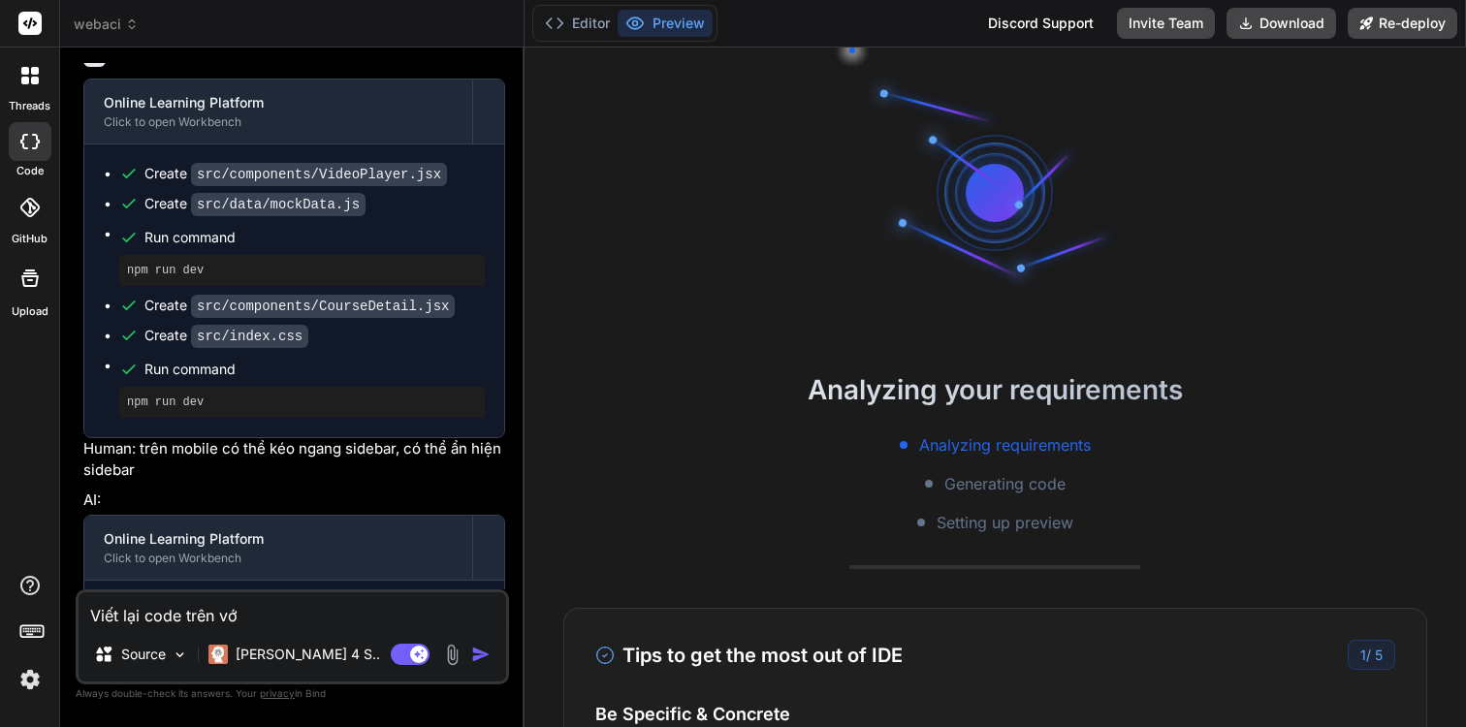
type textarea "x"
type textarea "Viết lại code trên"
type textarea "x"
type textarea "Viết lại code trên v"
type textarea "x"
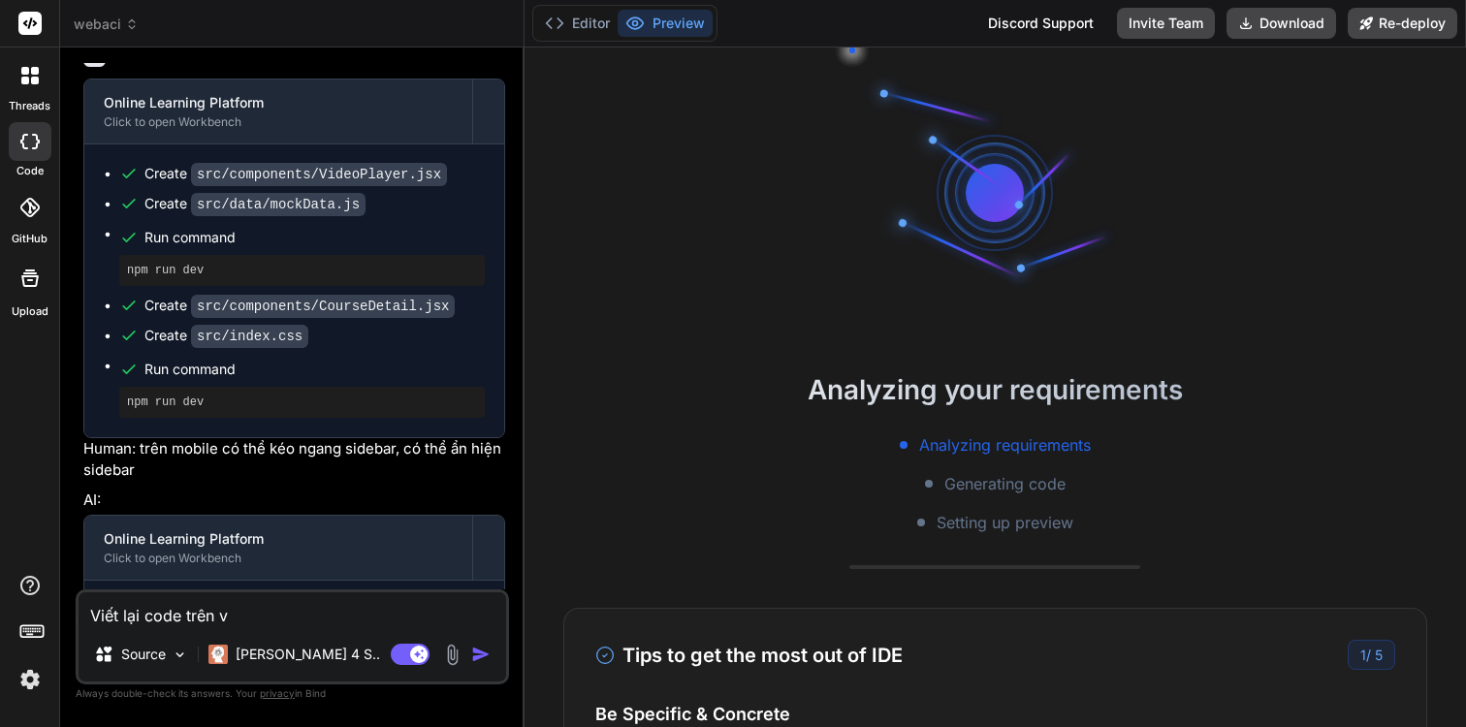
type textarea "Viết lại code trên vo"
type textarea "x"
type textarea "Viết lại code trên vơ"
type textarea "x"
type textarea "Viết lại code trên vơi"
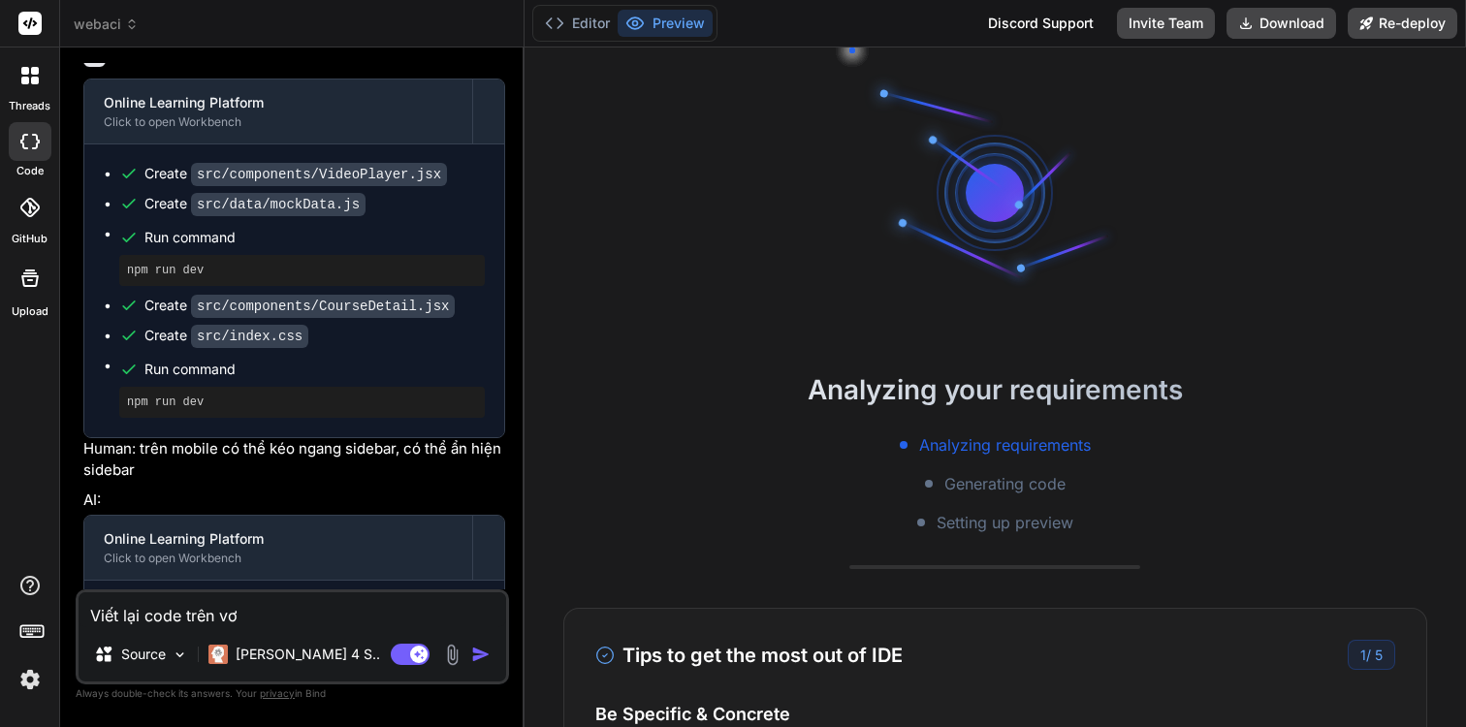
type textarea "x"
type textarea "Viết lại code trên với"
type textarea "x"
type textarea "Viết lại code trên với"
type textarea "x"
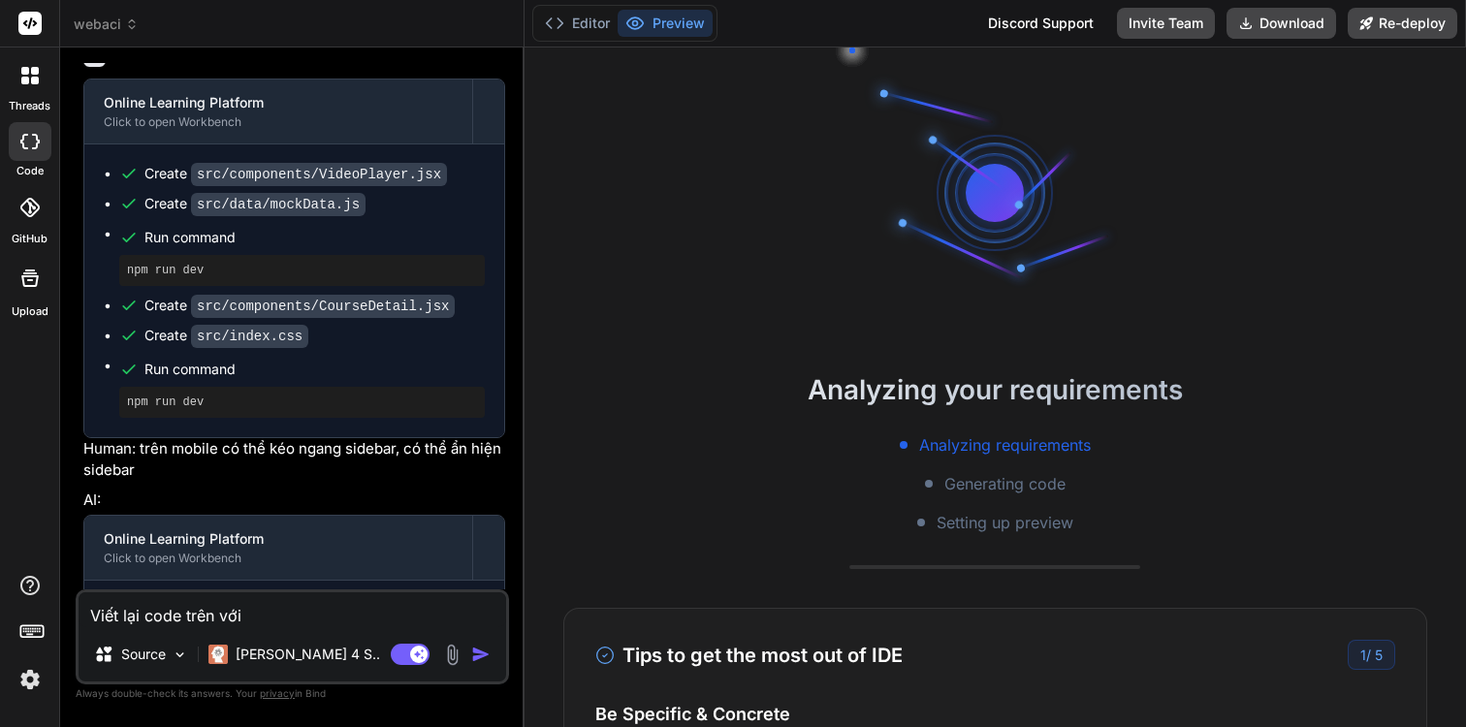
type textarea "Viết lại code trên với"
type textarea "x"
type textarea "Viết lại code trên vớ"
type textarea "x"
type textarea "Viết lại code trên v"
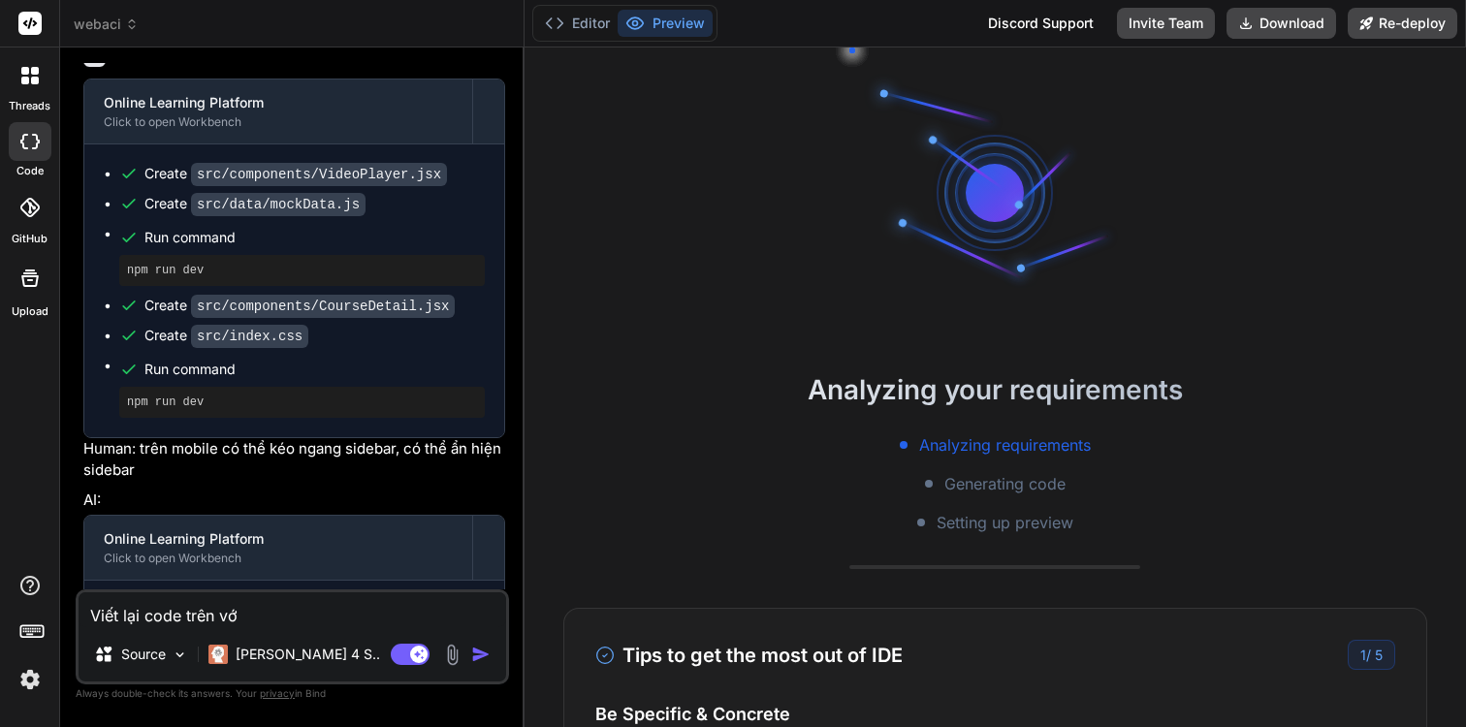
type textarea "x"
type textarea "Viết lại code trên"
type textarea "x"
type textarea "Viết lại code trên"
type textarea "x"
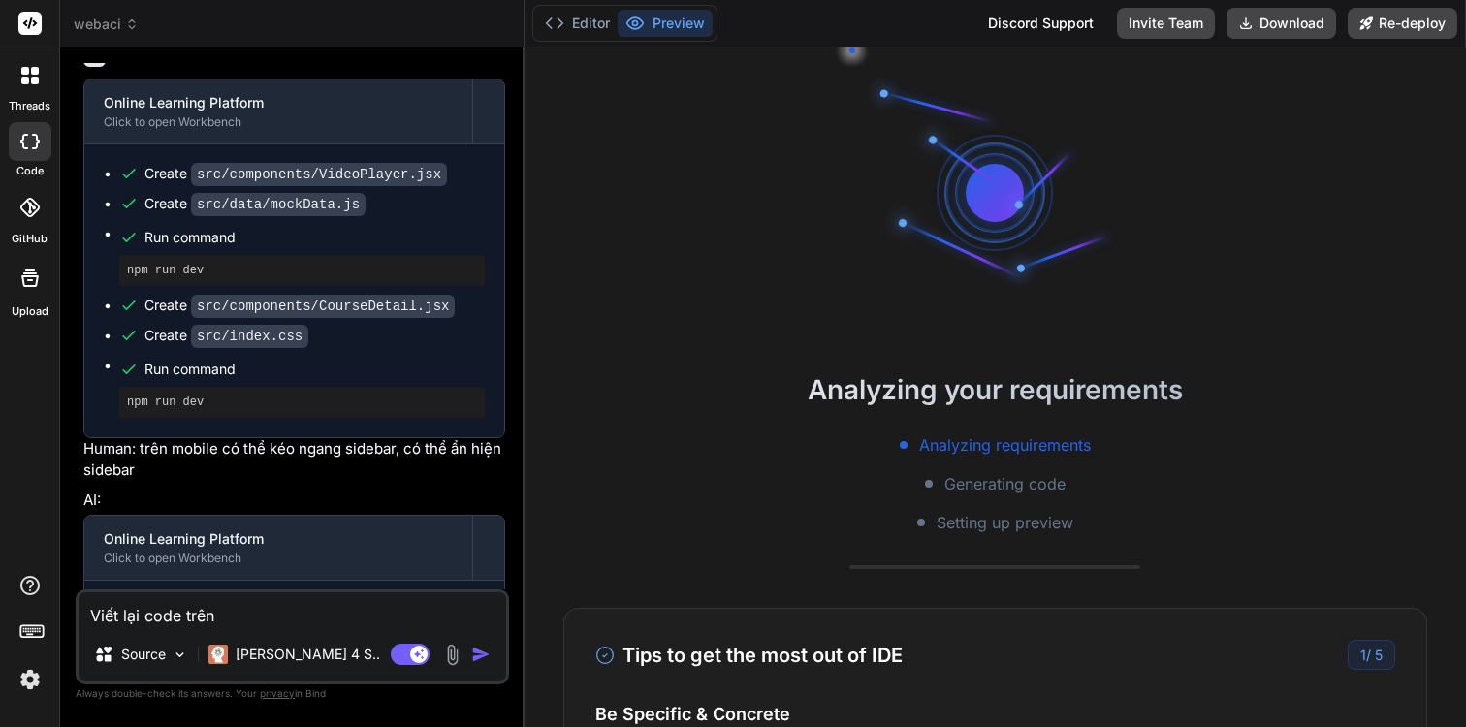
type textarea "Viết lại code trên,"
type textarea "x"
type textarea "Viết lại code trên,"
type textarea "x"
type textarea "Viết lại code trên, k"
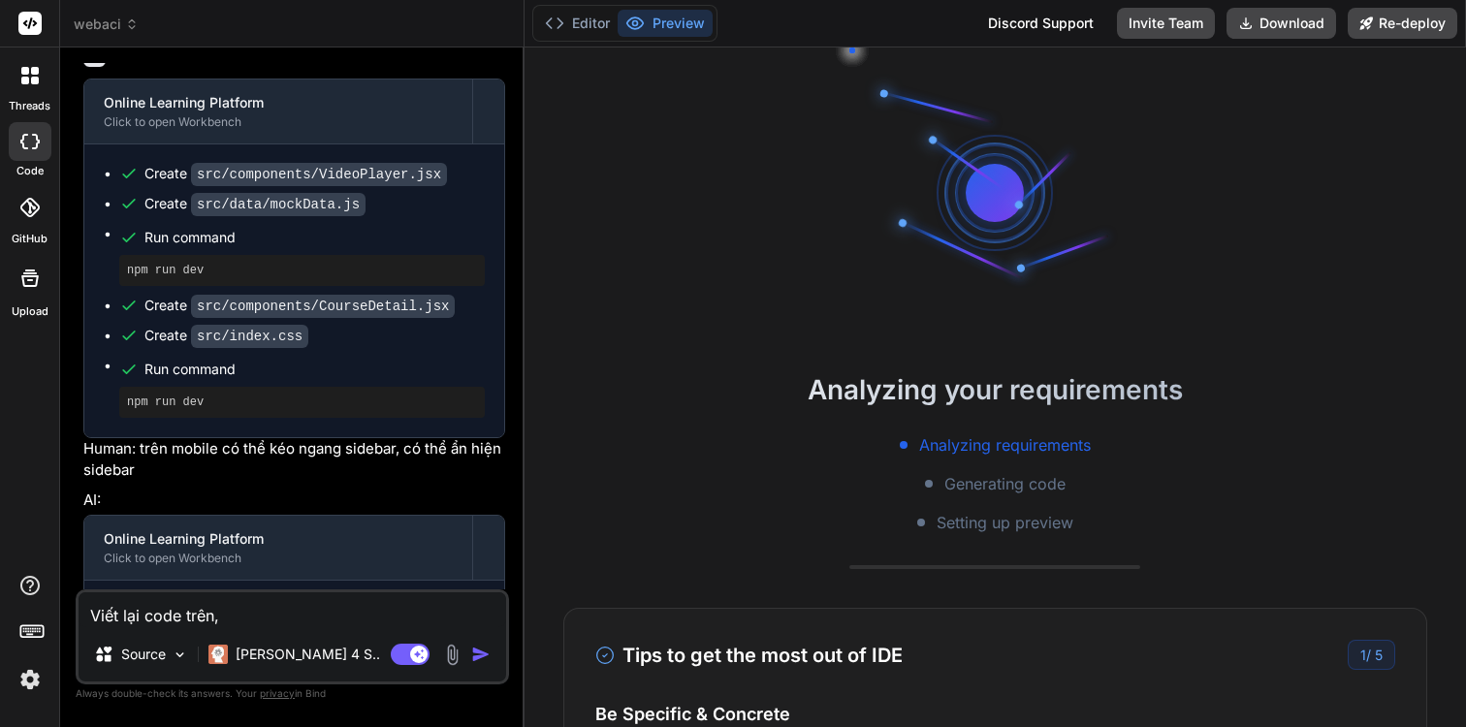
type textarea "x"
type textarea "Viết lại code trên, kh"
type textarea "x"
type textarea "Viết lại code trên, kho"
type textarea "x"
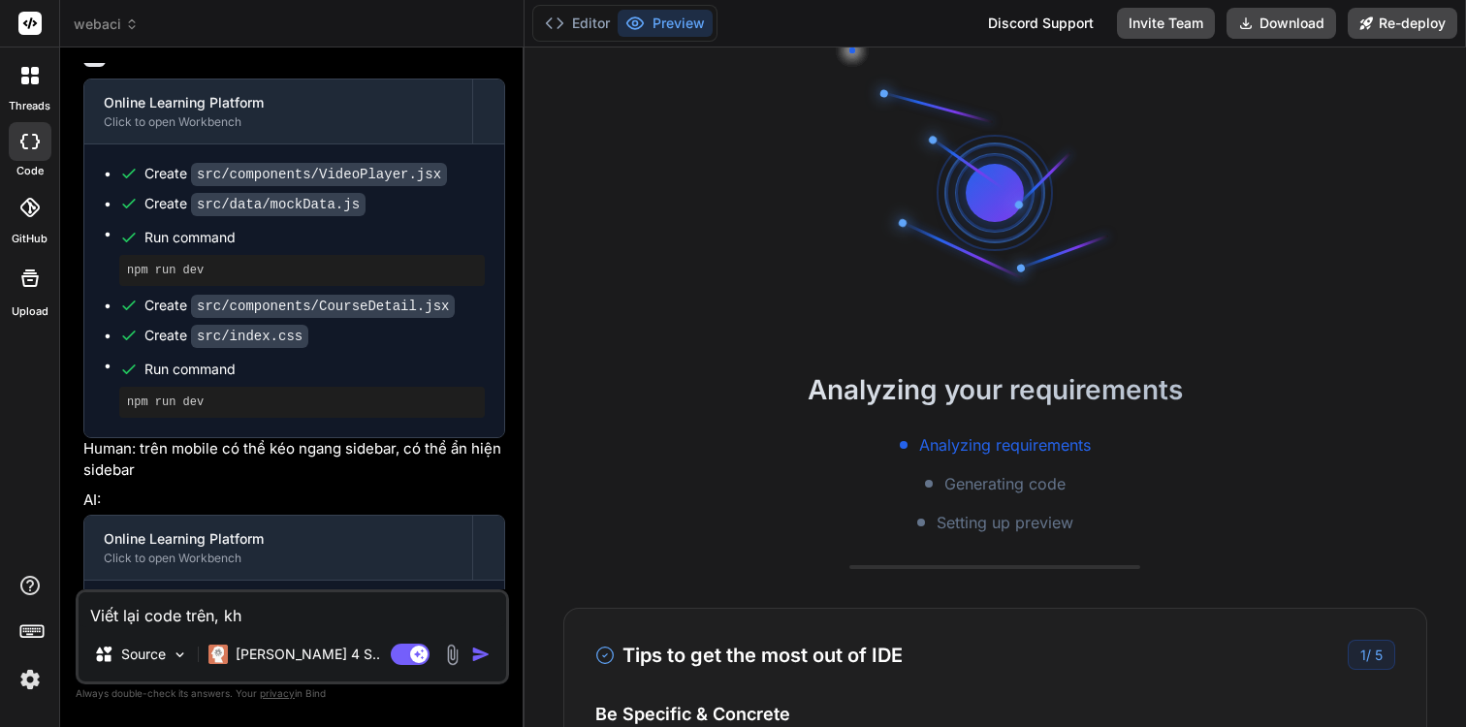
type textarea "Viết lại code trên, khô"
type textarea "x"
type textarea "Viết lại code trên, khôn"
type textarea "x"
type textarea "Viết lại code trên, không"
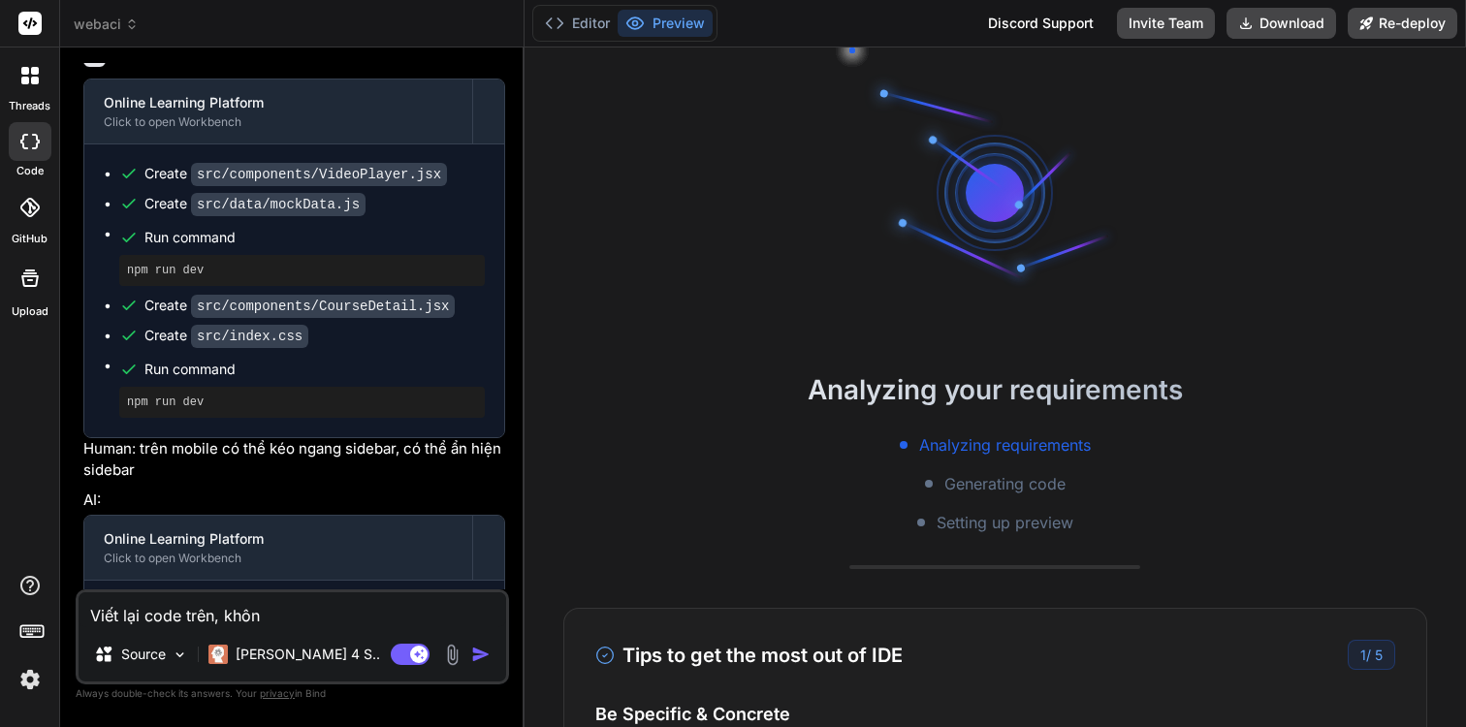
type textarea "x"
type textarea "Viết lại code trên, không"
type textarea "x"
type textarea "Viết lại code trên, không d"
type textarea "x"
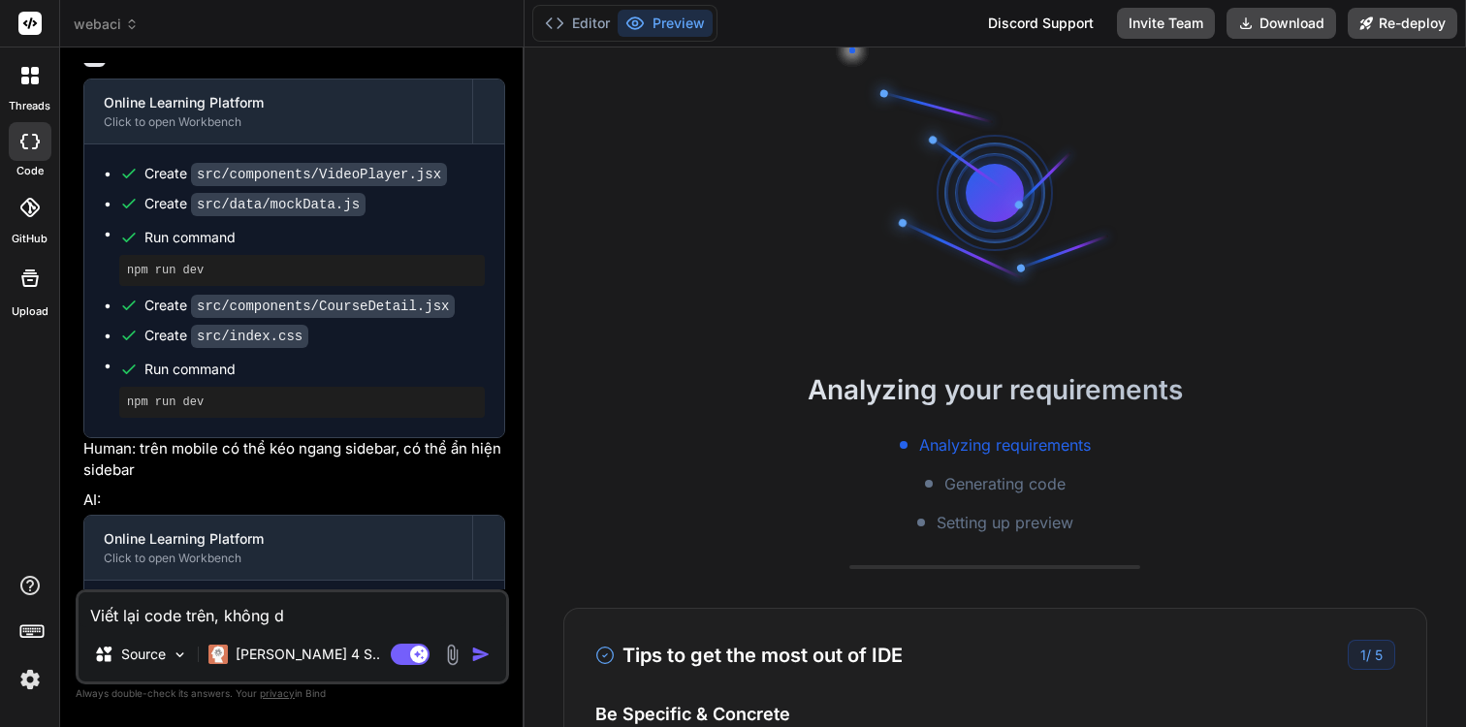
type textarea "Viết lại code trên, không du"
type textarea "x"
type textarea "Viết lại code trên, không dun"
type textarea "x"
type textarea "Viết lại code trên, không dung"
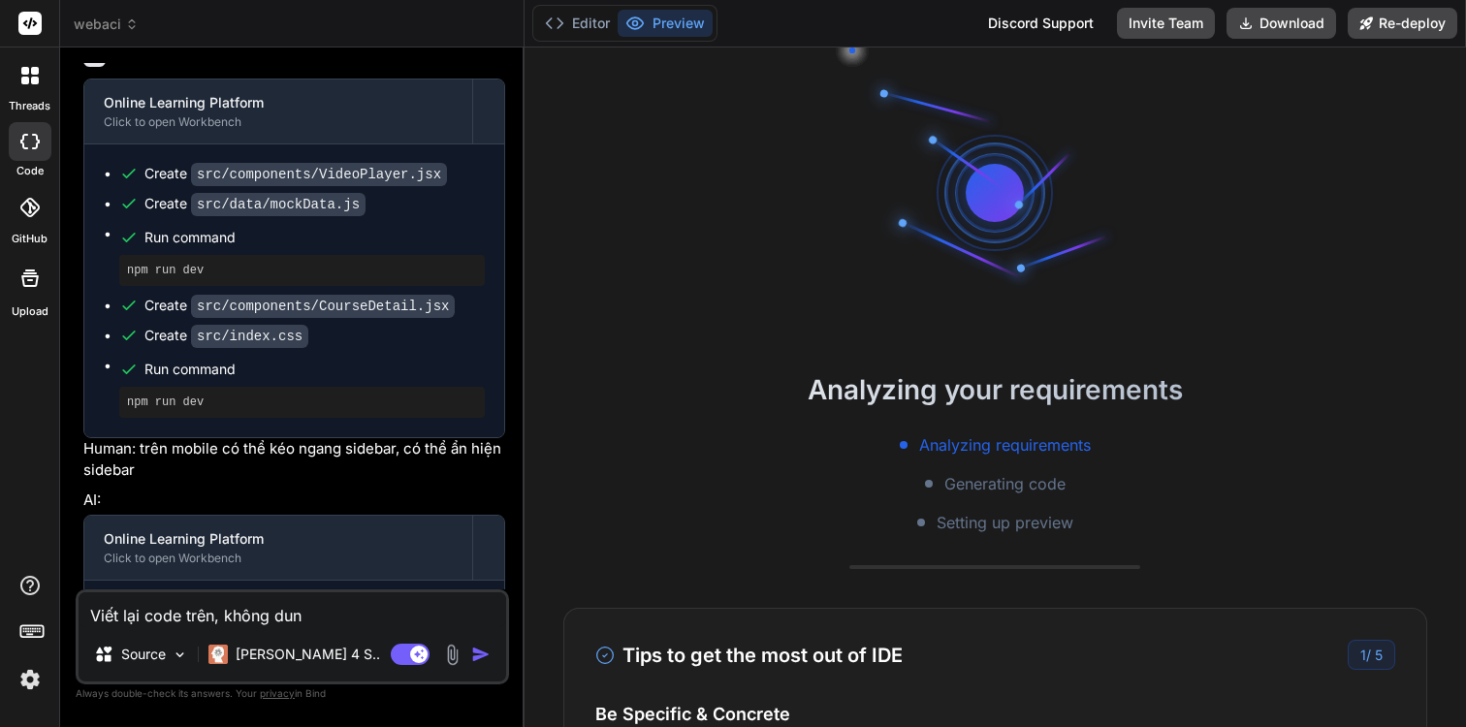
type textarea "x"
type textarea "Viết lại code trên, không dùng"
type textarea "x"
type textarea "Viết lại code trên, không dùng"
type textarea "x"
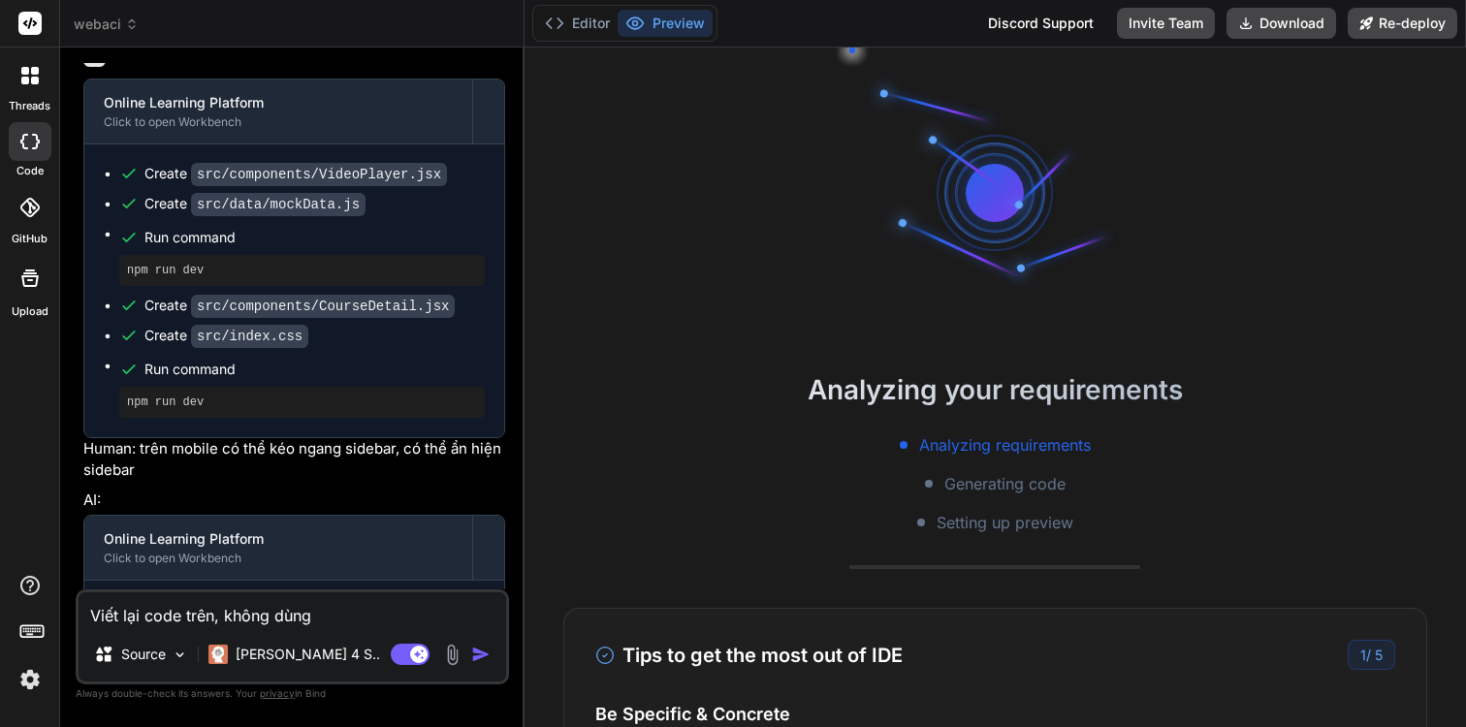
type textarea "Viết lại code trên, không dùng p"
type textarea "x"
type textarea "Viết lại code trên, không dùng"
type textarea "x"
type textarea "Viết lại code trên, không dùng m"
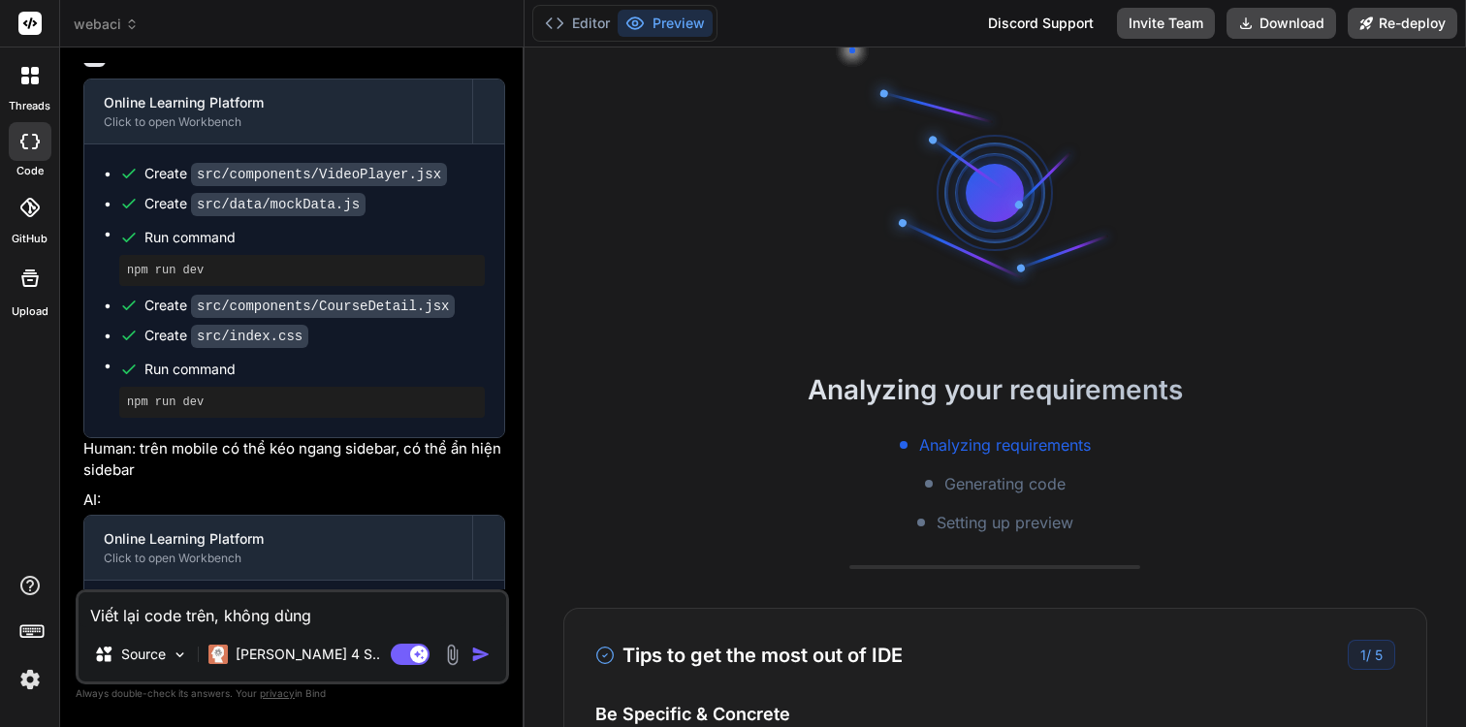
type textarea "x"
type textarea "Viết lại code trên, không dùng mo"
type textarea "x"
type textarea "Viết lại code trên, không dùng moc"
type textarea "x"
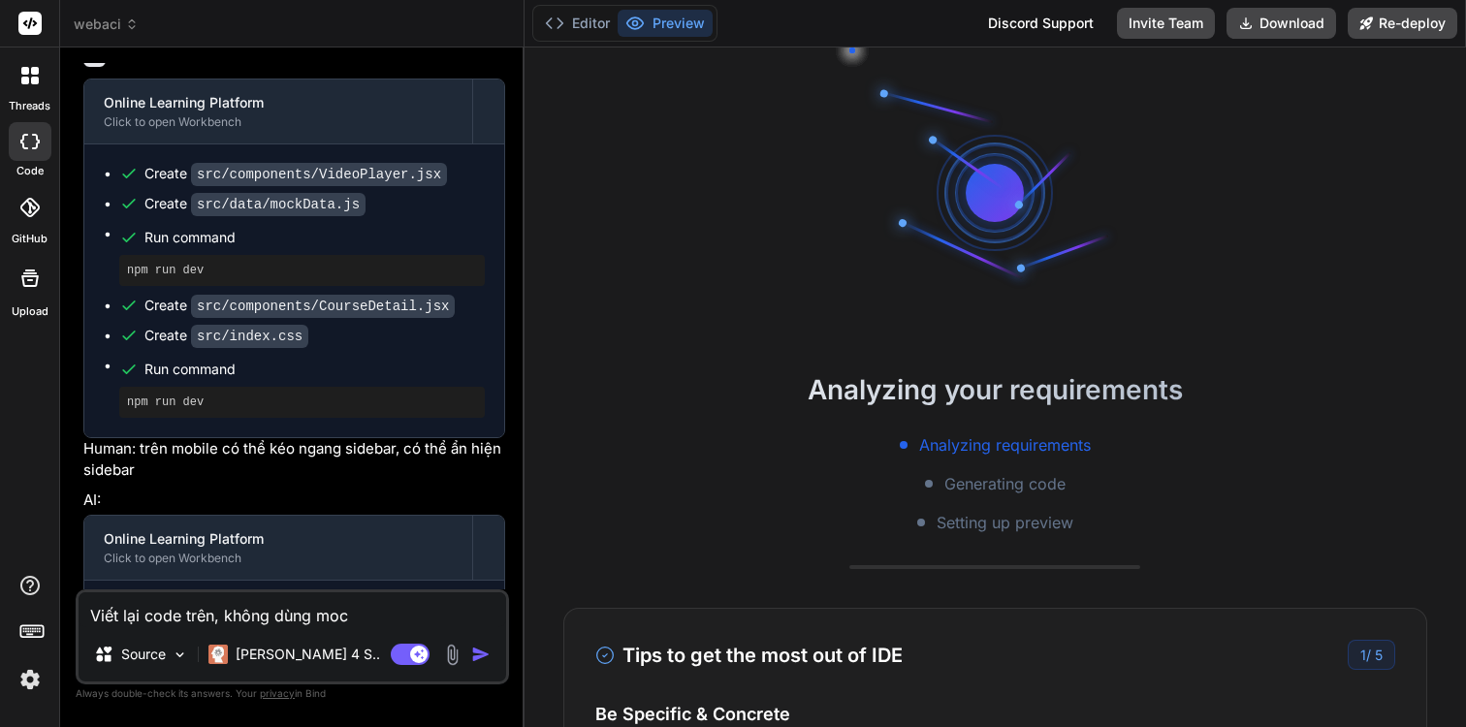
type textarea "Viết lại code trên, không dùng mock"
type textarea "x"
type textarea "Viết lại code trên, không dùng mocku"
type textarea "x"
type textarea "Viết lại code trên, không dùng mockup"
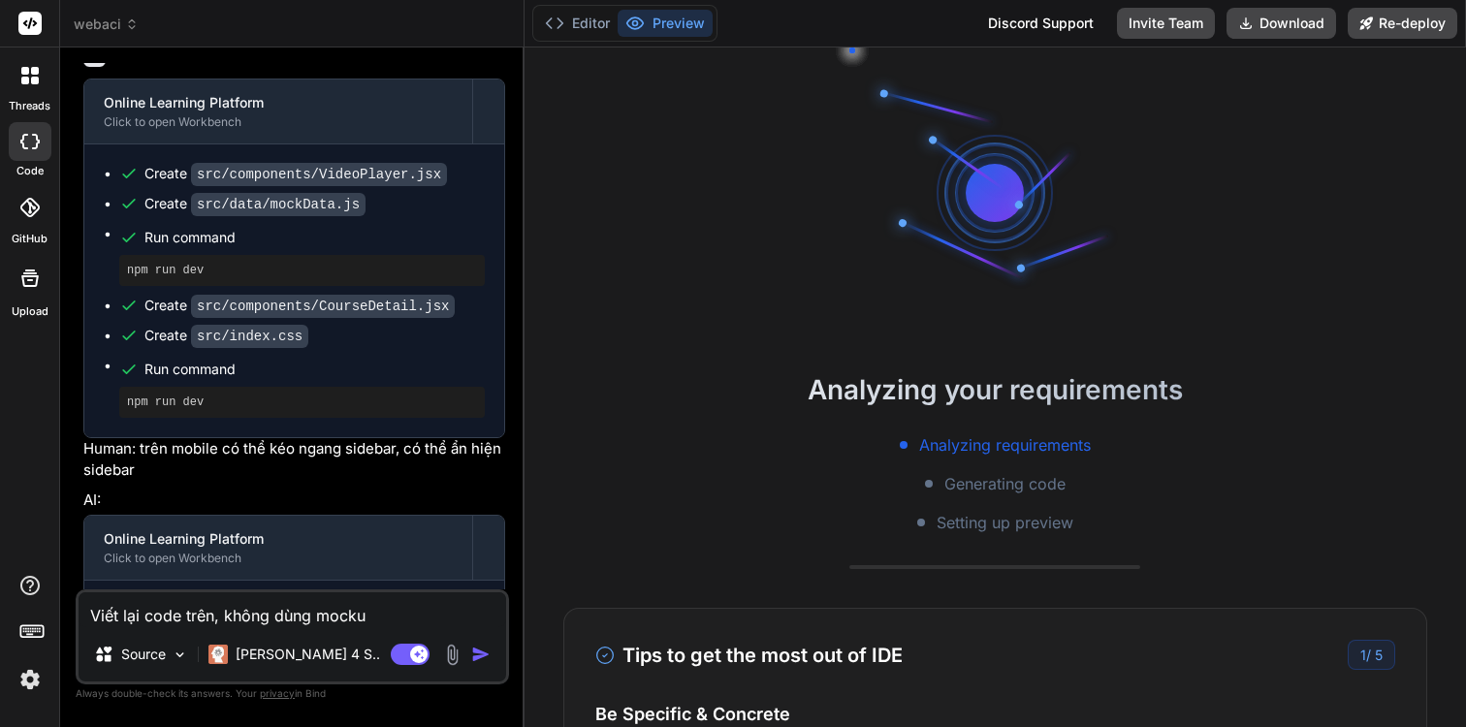
type textarea "x"
type textarea "Viết lại code trên, không dùng mockup"
type textarea "x"
type textarea "Viết lại code trên, không dùng mockup m"
type textarea "x"
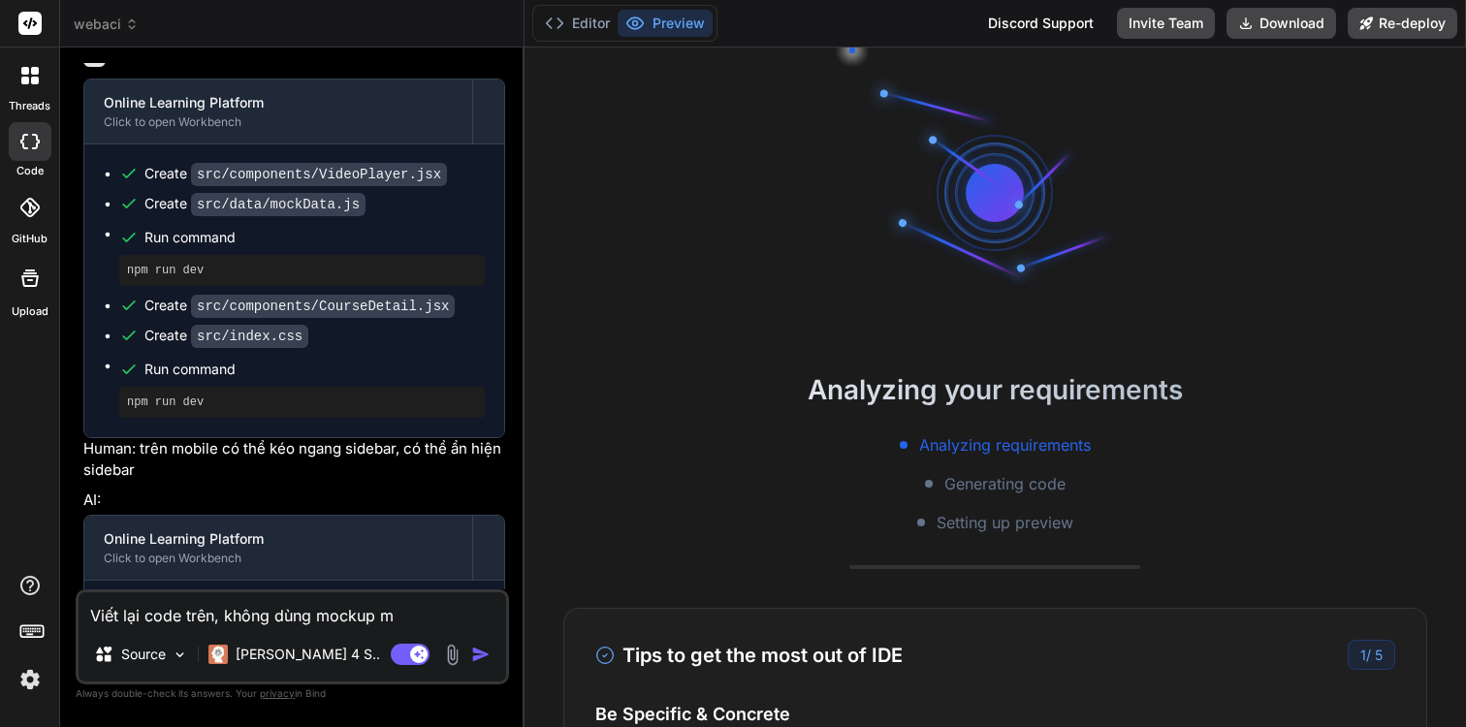
type textarea "Viết lại code trên, không dùng mockup ma"
type textarea "x"
type textarea "Viết lại code trên, không dùng mockup mà"
type textarea "x"
type textarea "Viết lại code trên, không dùng mockup mà"
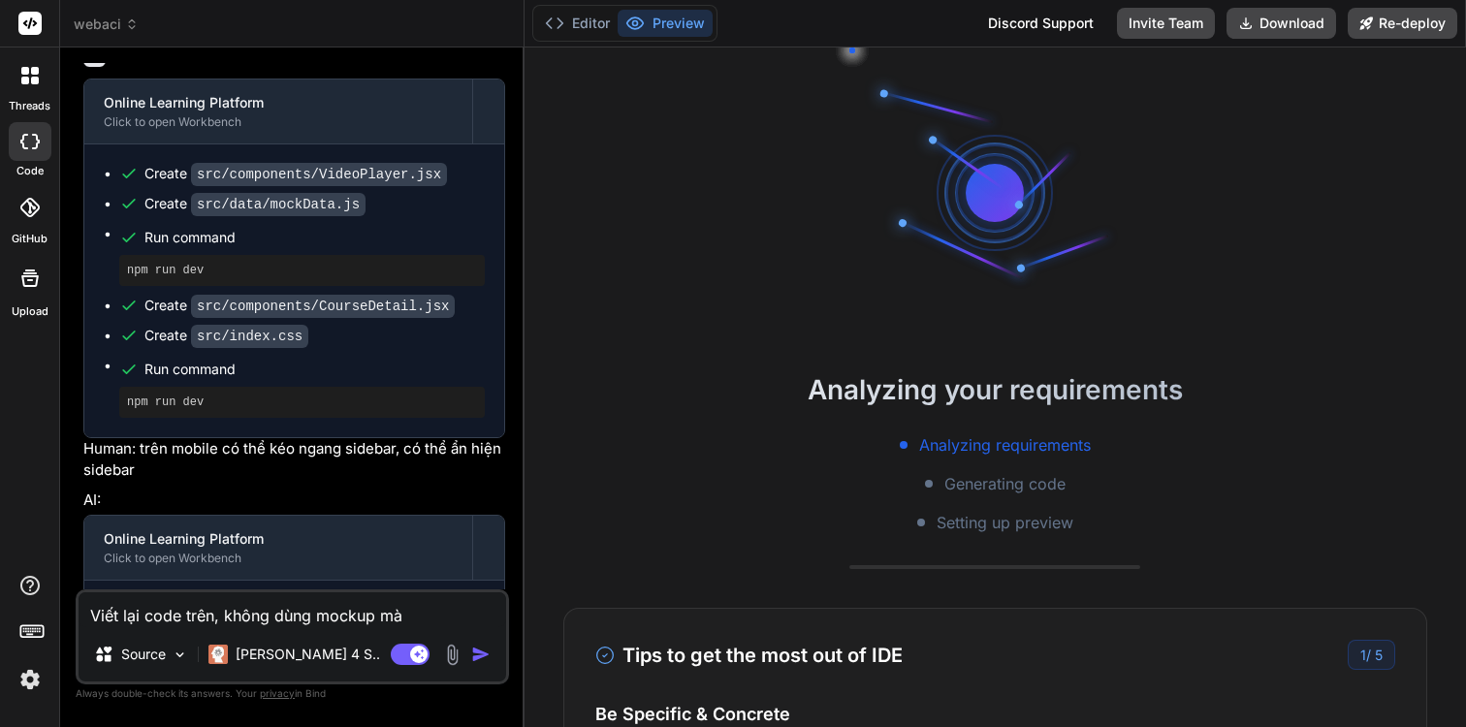
type textarea "x"
type textarea "Viết lại code trên, không dùng mockup mà d"
type textarea "x"
type textarea "Viết lại code trên, không dùng mockup mà du"
type textarea "x"
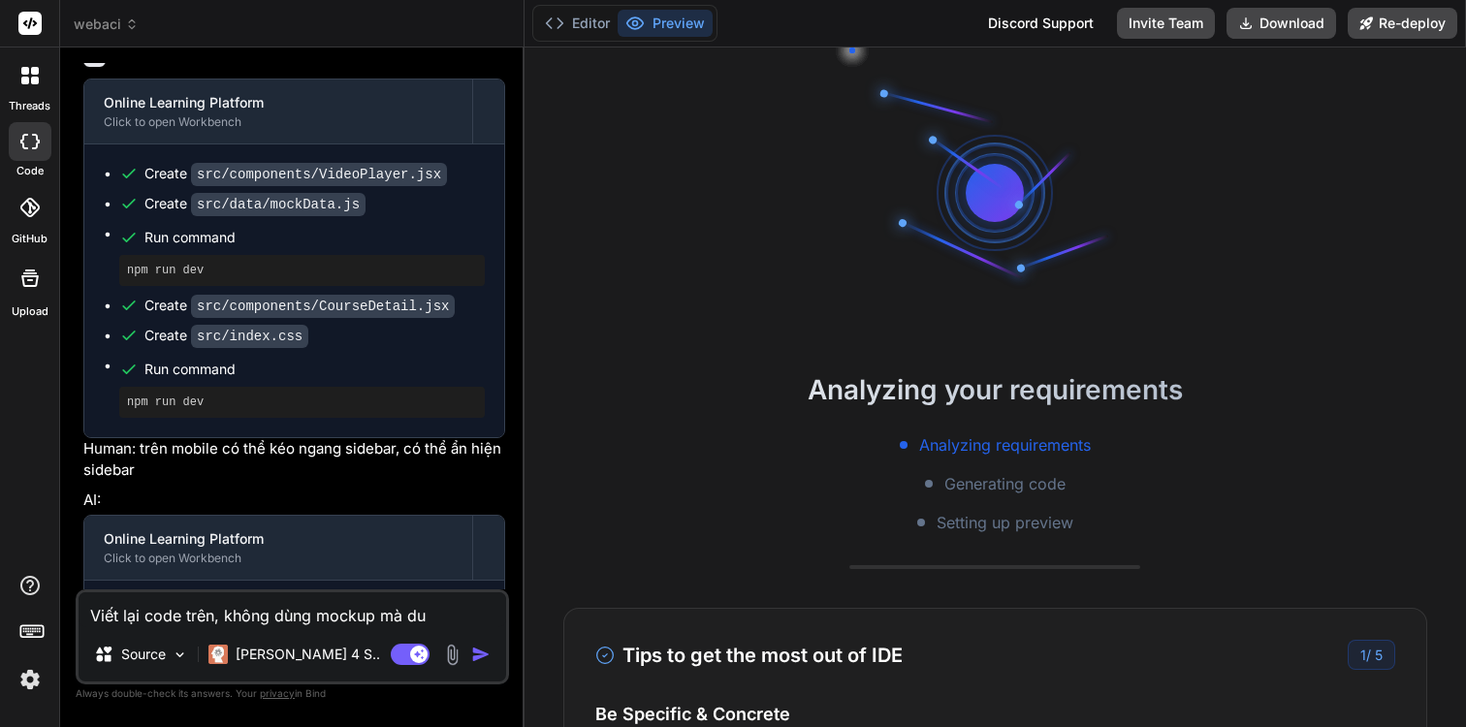
type textarea "Viết lại code trên, không dùng mockup mà dun"
type textarea "x"
type textarea "Viết lại code trên, không dùng mockup mà dung"
type textarea "x"
type textarea "Viết lại code trên, không dùng mockup mà dùng"
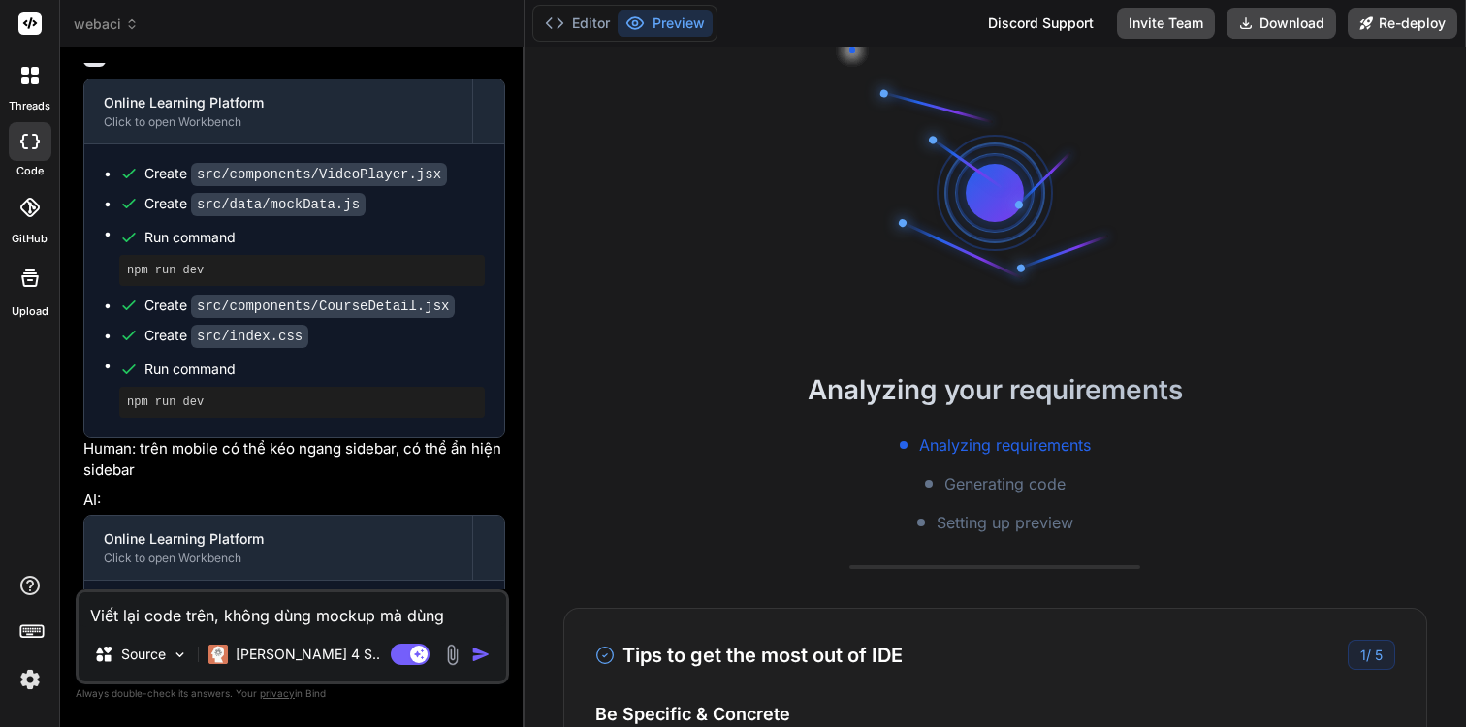
type textarea "x"
type textarea "Viết lại code trên, không dùng mockup mà dùng"
type textarea "x"
paste textarea "[DOMAIN_NAME]"
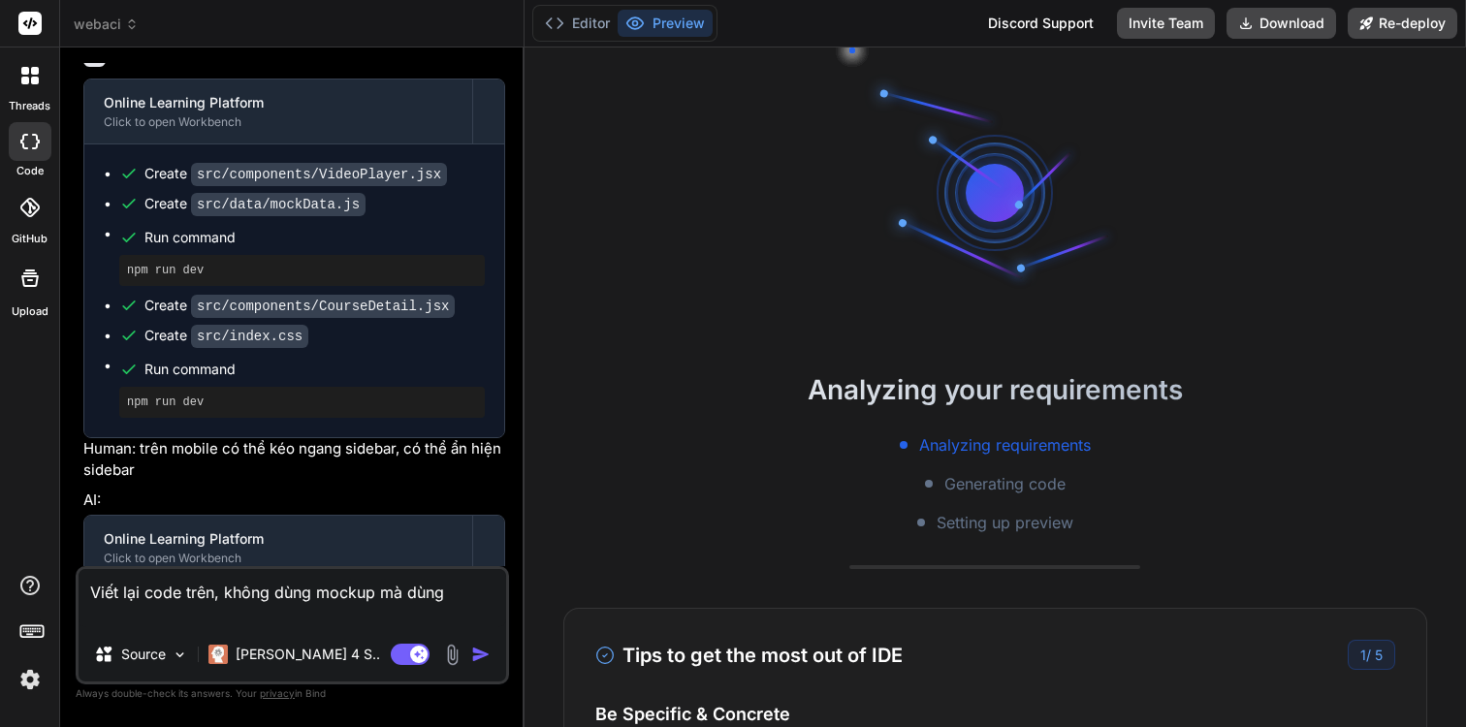
type textarea "Viết lại code trên, không dùng mockup mà dùng [DOMAIN_NAME]"
type textarea "x"
type textarea "Viết lại code trên, không dùng mockup mà dùng [DOMAIN_NAME]"
type textarea "x"
type textarea "Viết lại code trên, không dùng mockup mà dùng [DOMAIN_NAME] d"
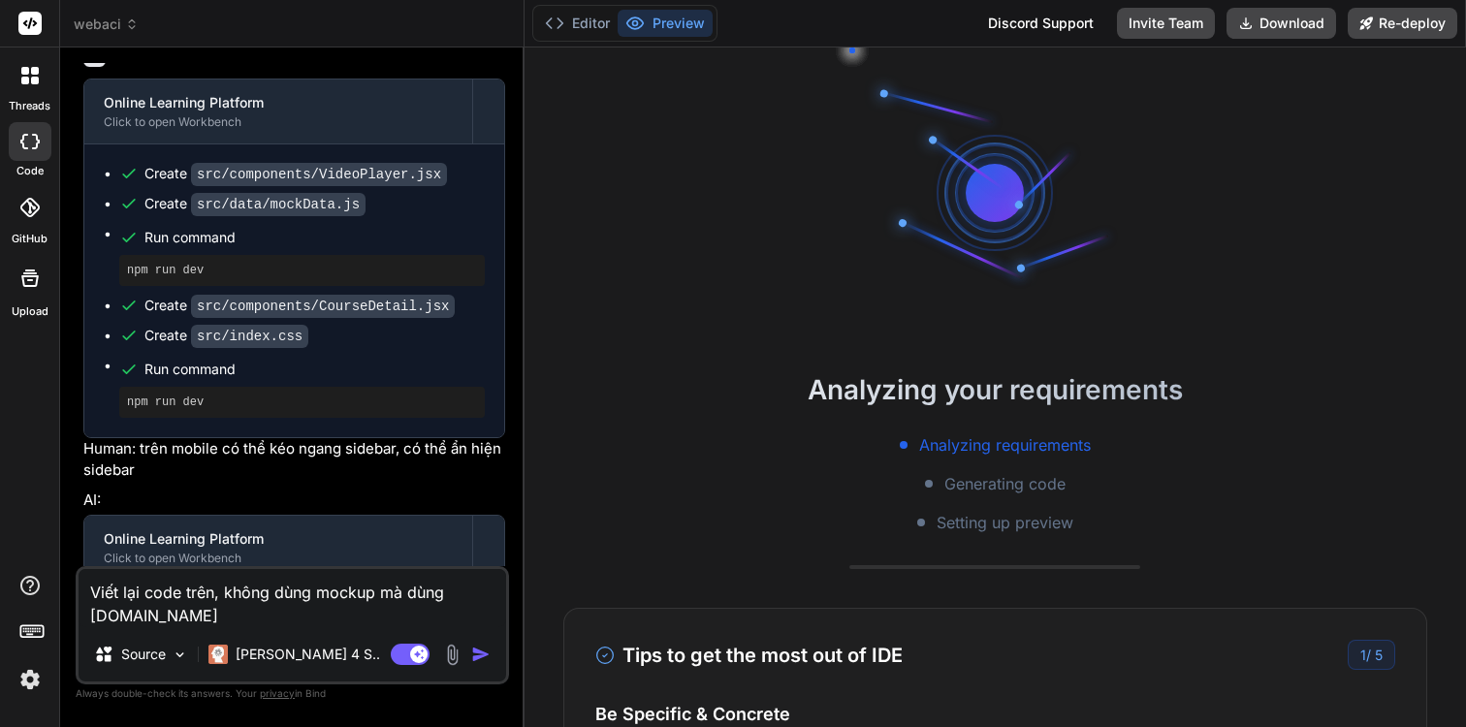
type textarea "x"
type textarea "Viết lại code trên, không dùng mockup mà dùng [DOMAIN_NAME] đ"
type textarea "x"
type textarea "Viết lại code trên, không dùng mockup mà dùng [DOMAIN_NAME] đe"
type textarea "x"
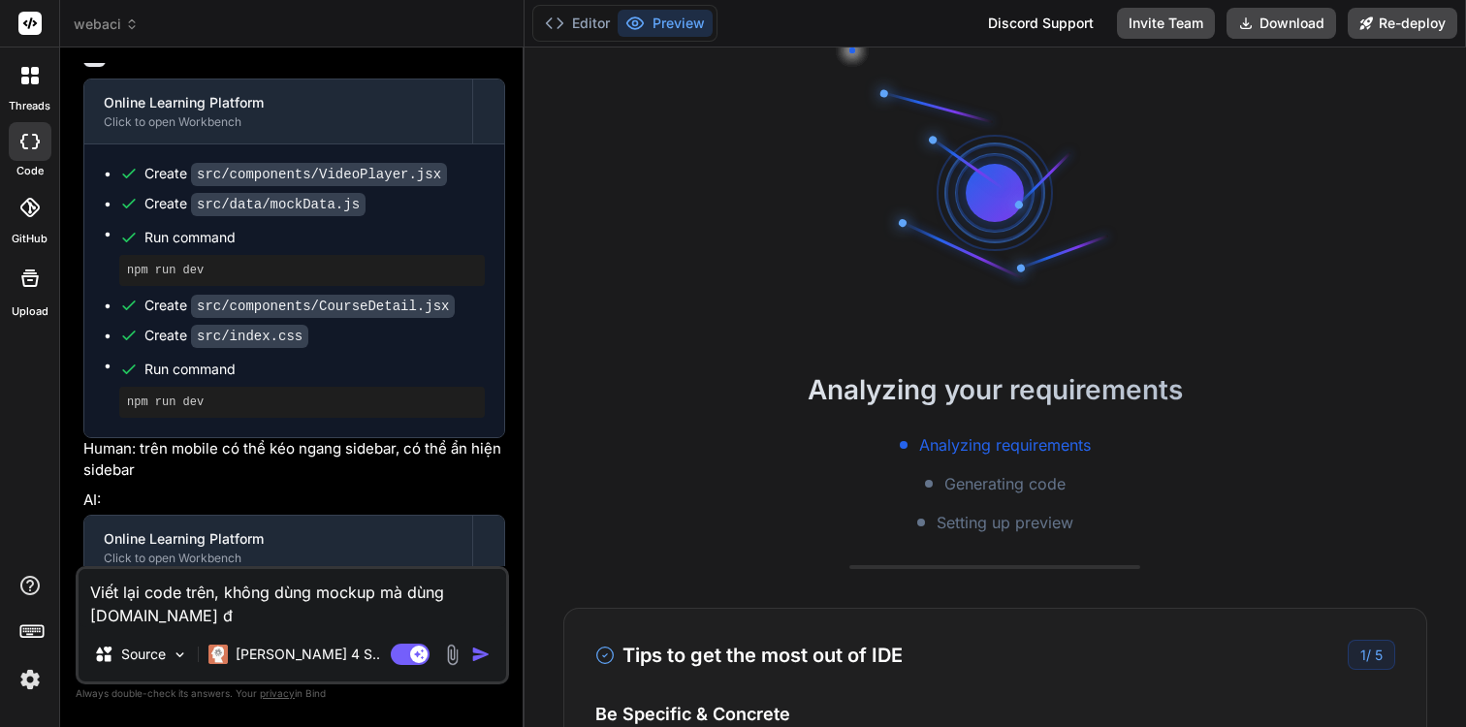
type textarea "Viết lại code trên, không dùng mockup mà dùng [DOMAIN_NAME] đê"
type textarea "x"
type textarea "Viết lại code trên, không dùng mockup mà dùng [DOMAIN_NAME] để"
type textarea "x"
type textarea "Viết lại code trên, không dùng mockup mà dùng [DOMAIN_NAME] để"
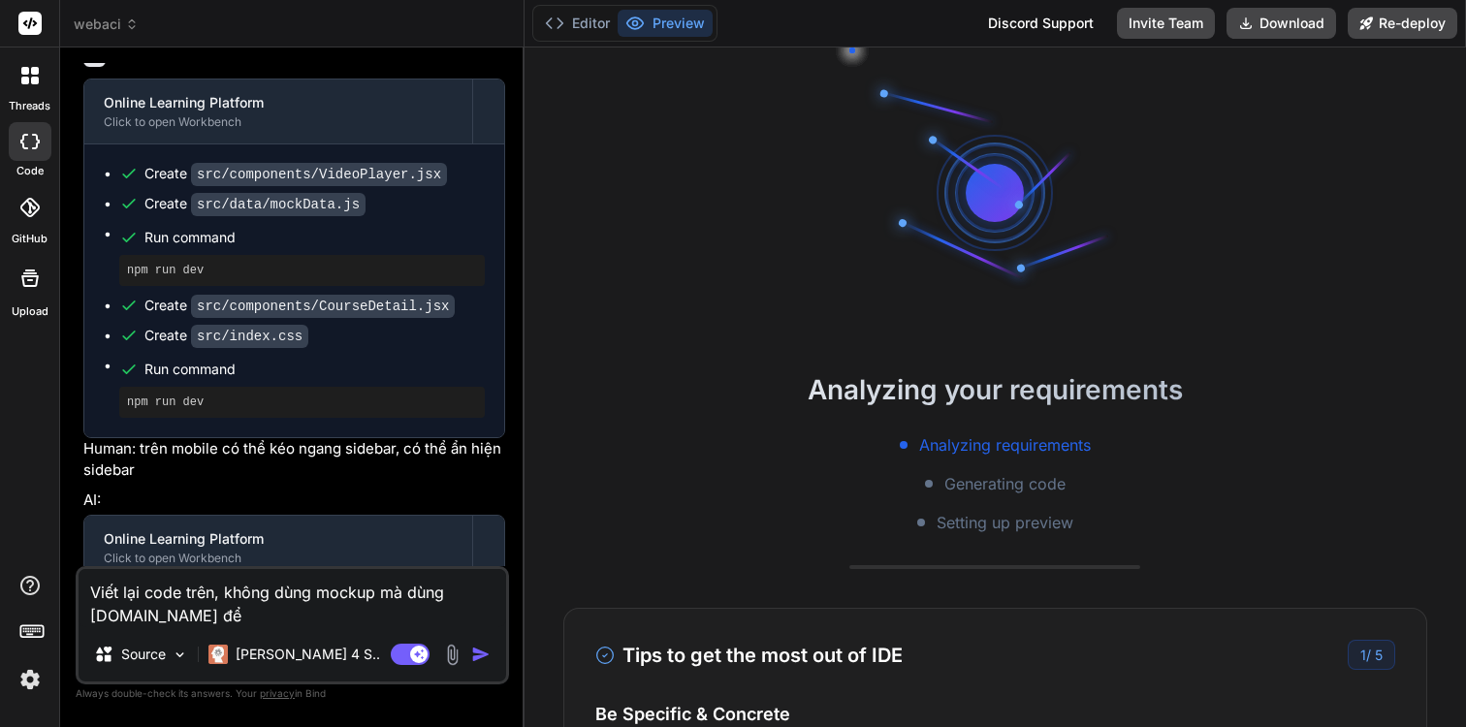
type textarea "x"
type textarea "Viết lại code trên, không dùng mockup mà dùng [DOMAIN_NAME] để t"
type textarea "x"
type textarea "Viết lại code trên, không dùng mockup mà dùng [DOMAIN_NAME] để ta"
type textarea "x"
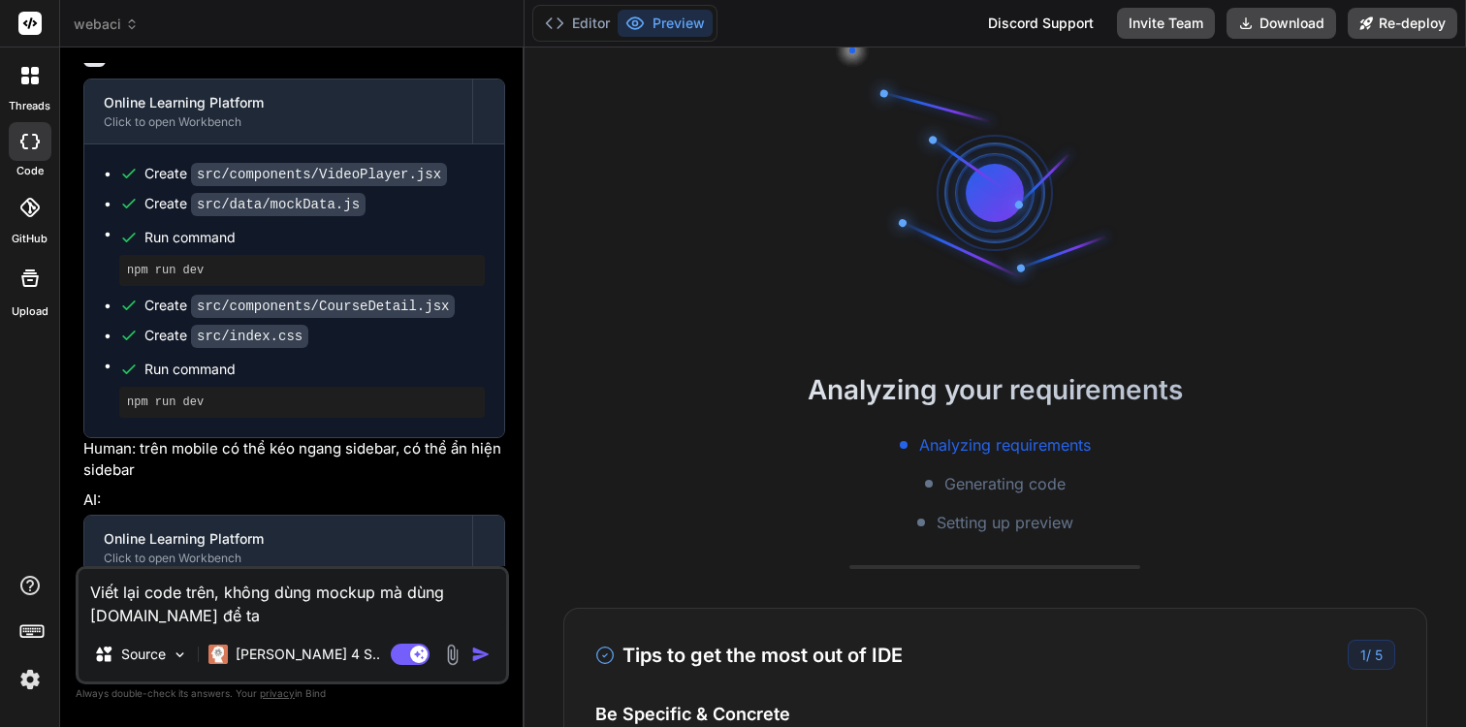
type textarea "Viết lại code trên, không dùng mockup mà dùng [DOMAIN_NAME] để [MEDICAL_DATA]"
type textarea "x"
type textarea "Viết lại code trên, không dùng mockup mà dùng [DOMAIN_NAME] để tạo"
type textarea "x"
type textarea "Viết lại code trên, không dùng mockup mà dùng [DOMAIN_NAME] để tạo"
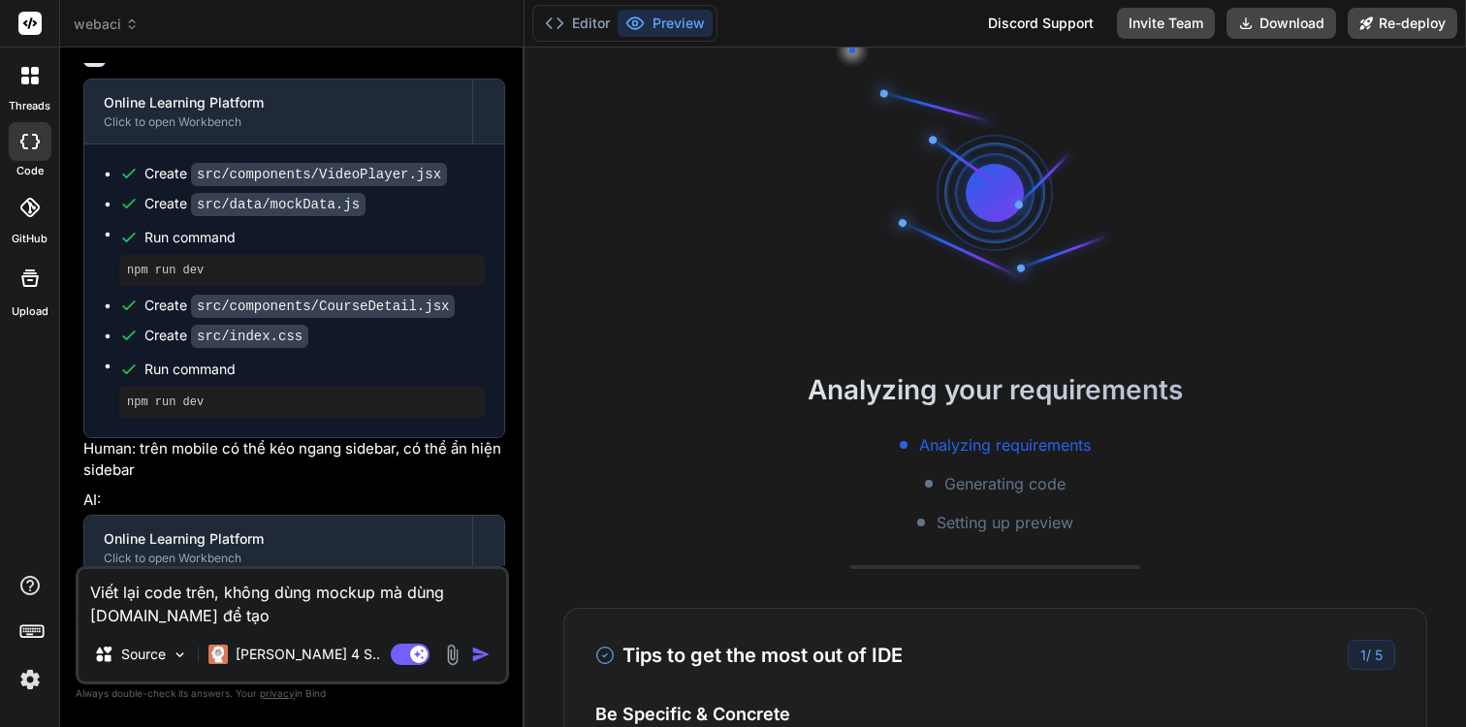
type textarea "x"
type textarea "Viết lại code trên, không dùng mockup mà dùng [DOMAIN_NAME] để tạo D"
type textarea "x"
type textarea "Viết lại code trên, không dùng mockup mà dùng [DOMAIN_NAME] để tạo DB"
type textarea "x"
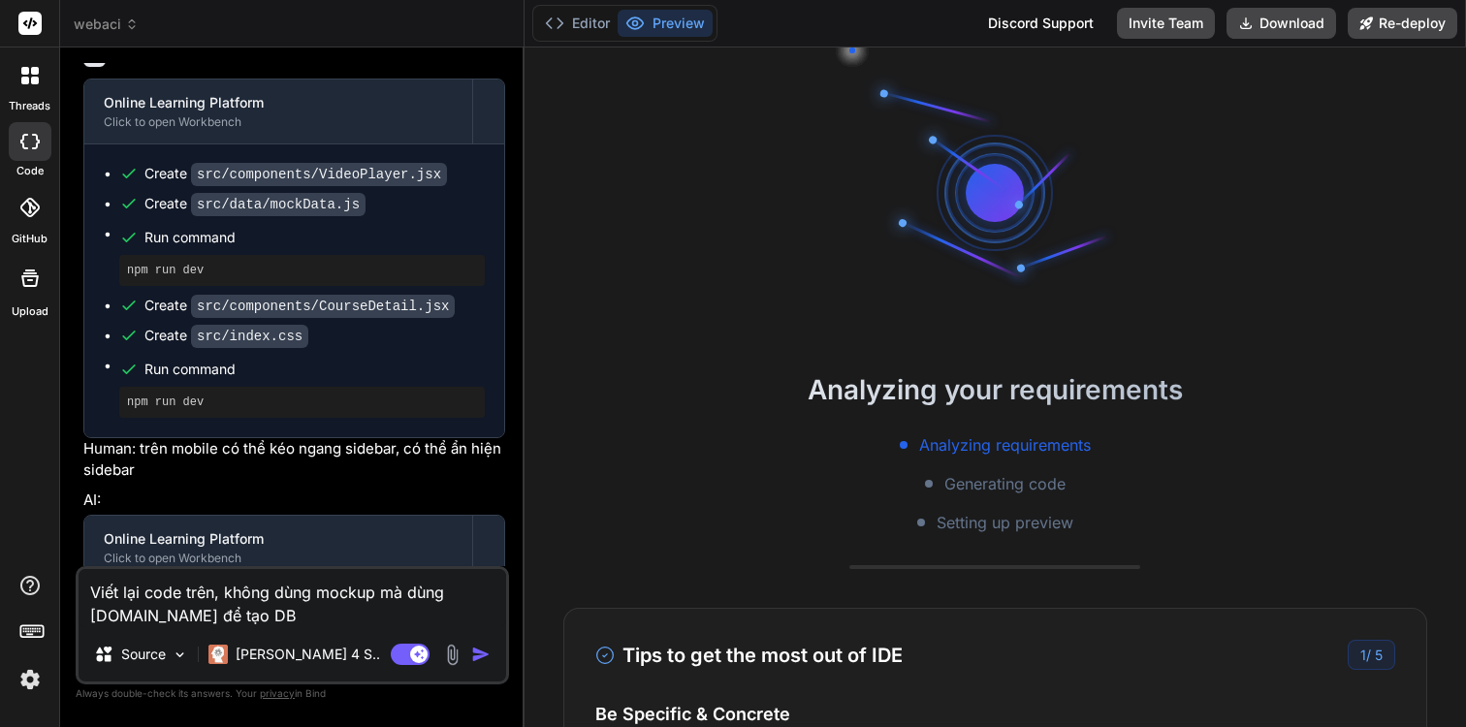
type textarea "Viết lại code trên, không dùng mockup mà dùng [DOMAIN_NAME] để tạo DB"
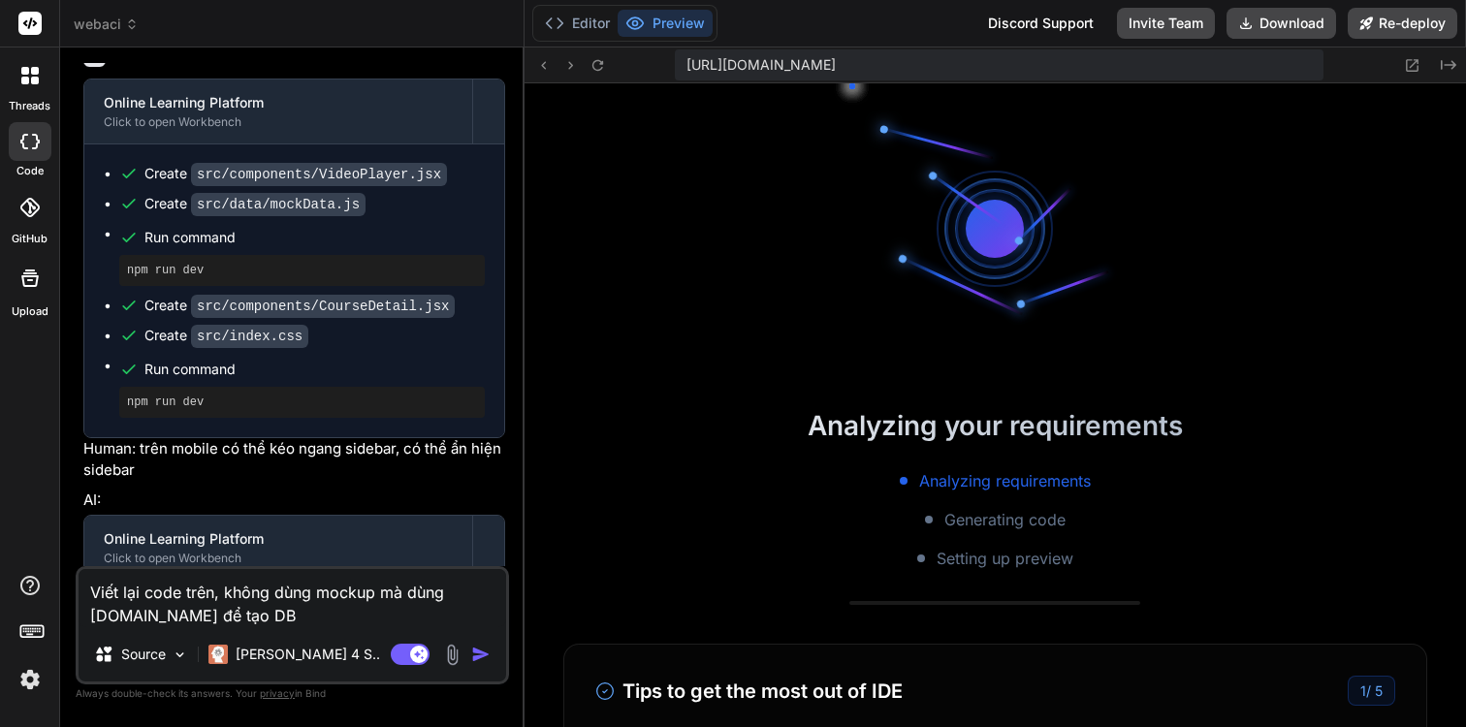
type textarea "x"
